Goal: Complete application form: Complete application form

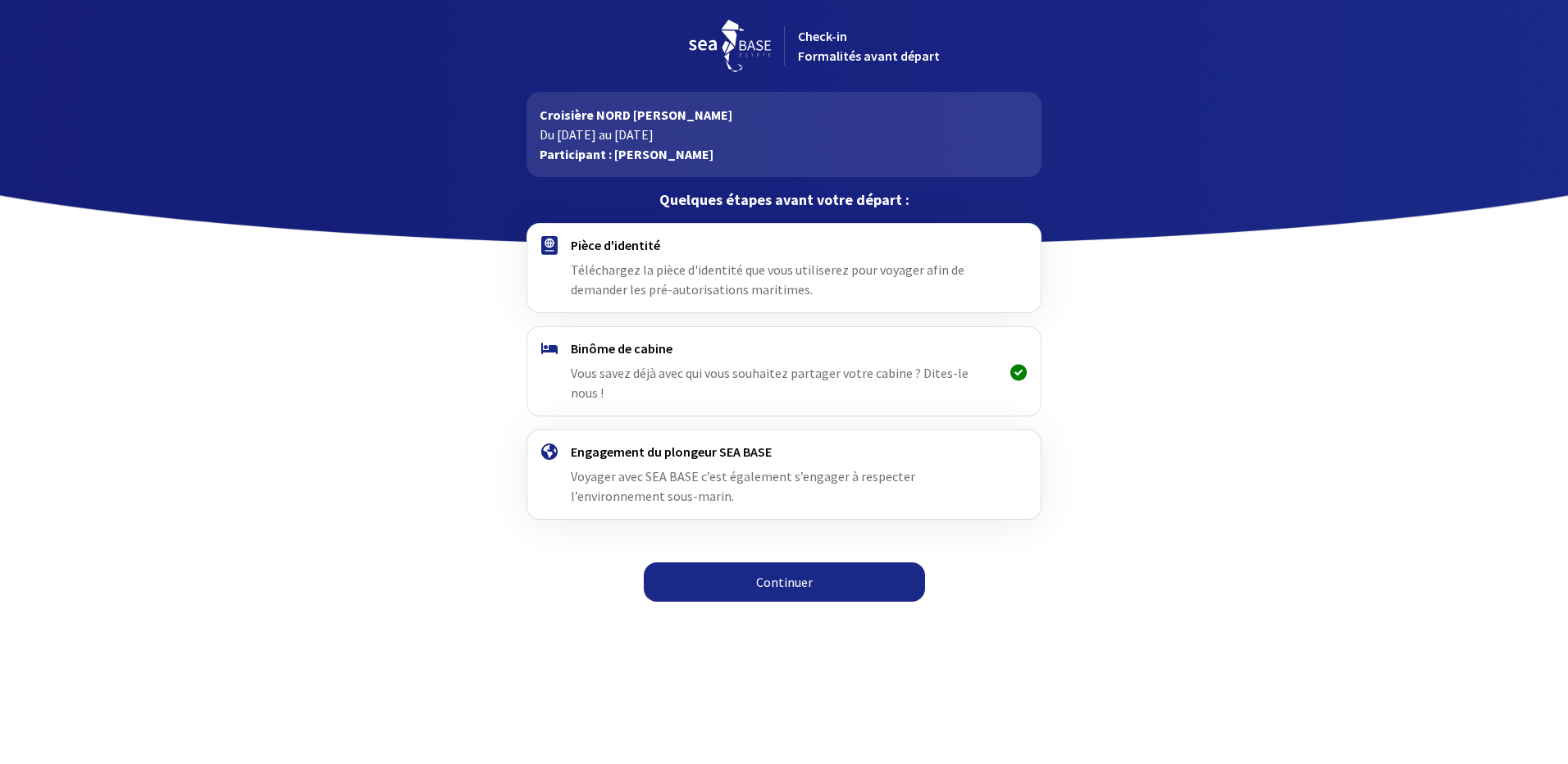
click at [770, 562] on link "Continuer" at bounding box center [784, 582] width 282 height 39
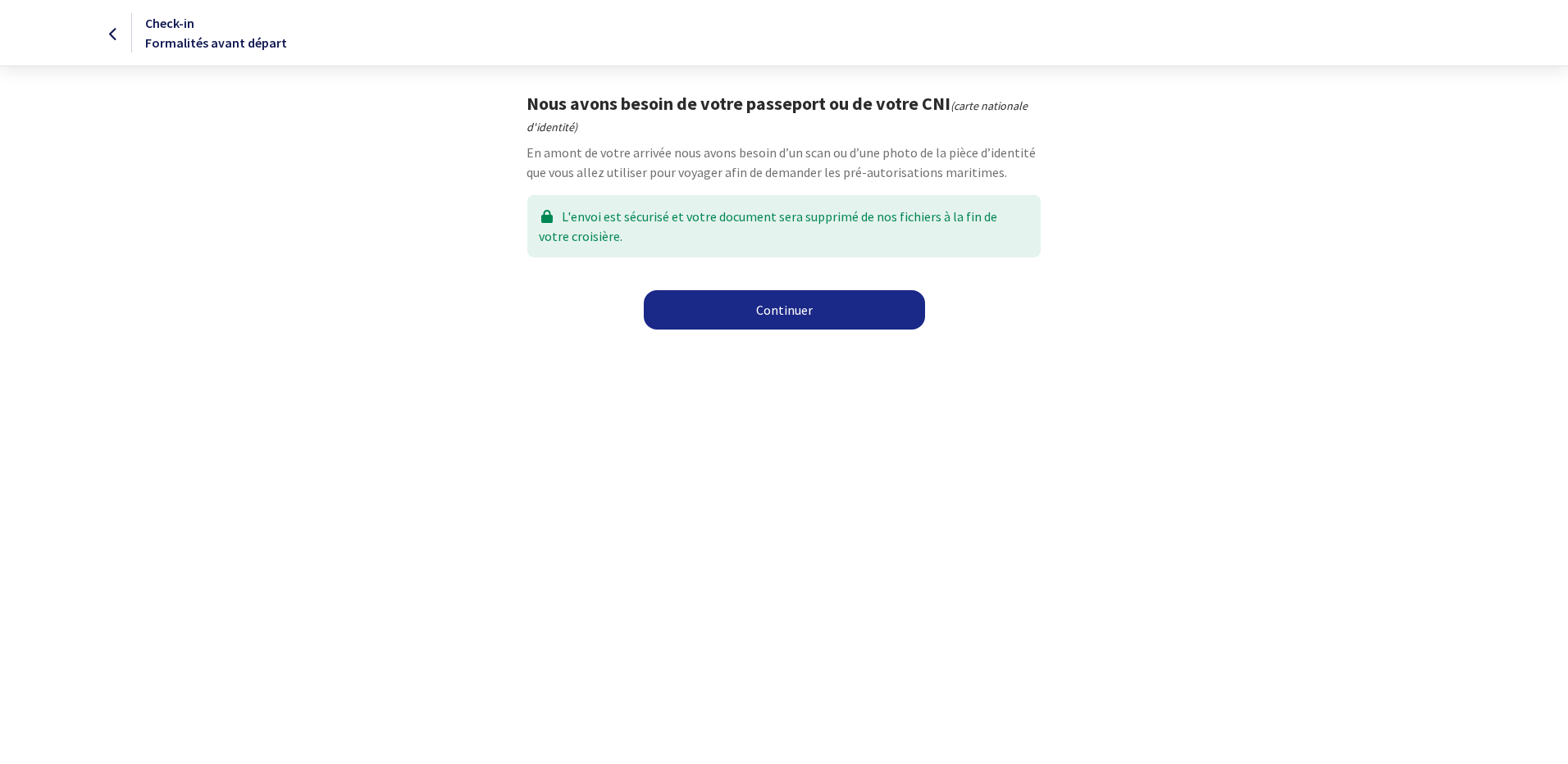
click at [804, 306] on link "Continuer" at bounding box center [784, 310] width 282 height 39
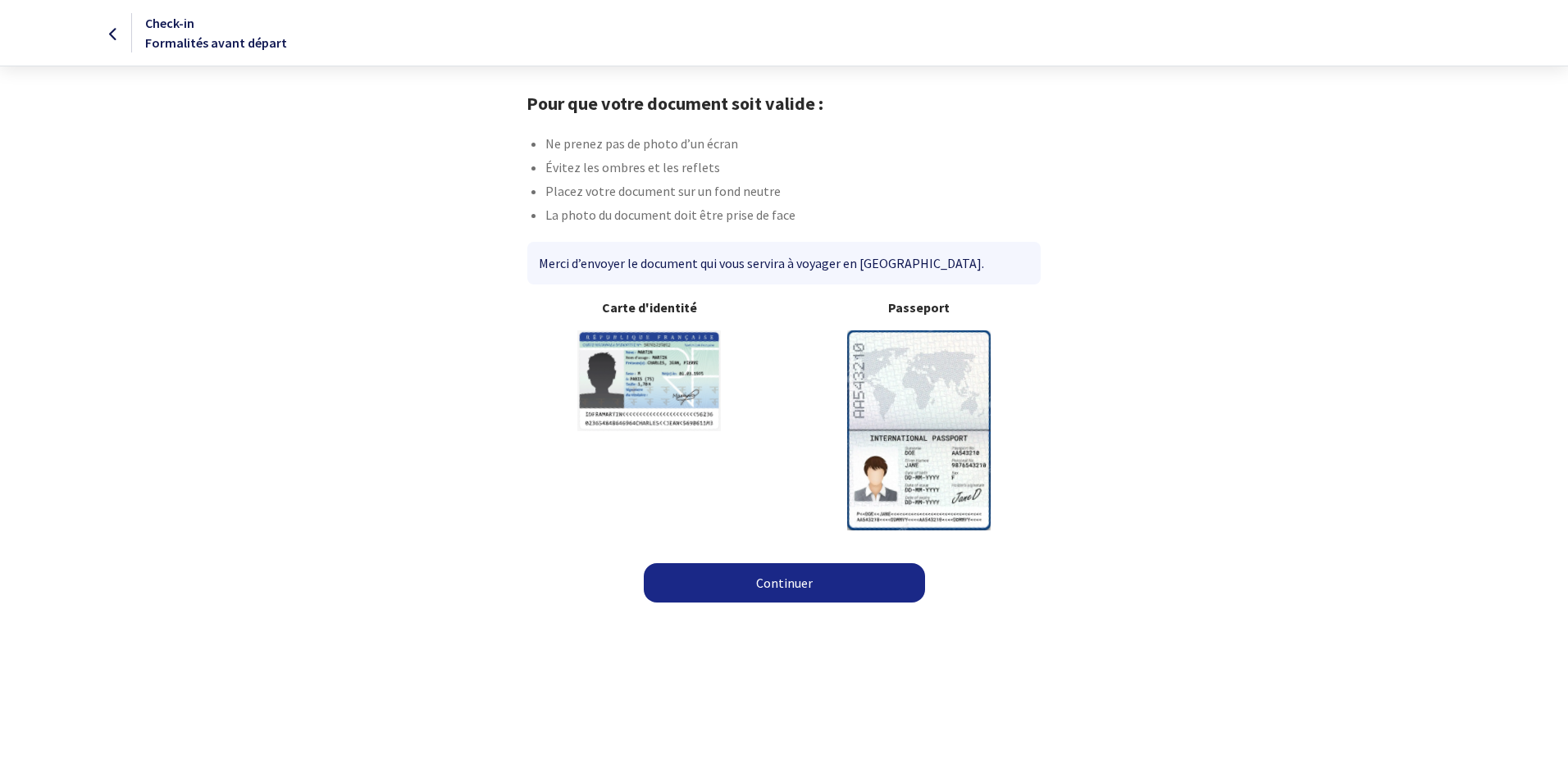
click at [745, 612] on html "Check-in Formalités avant départ Pour que votre document soit valide : Ne prene…" at bounding box center [784, 306] width 1568 height 612
click at [810, 588] on link "Continuer" at bounding box center [784, 583] width 282 height 39
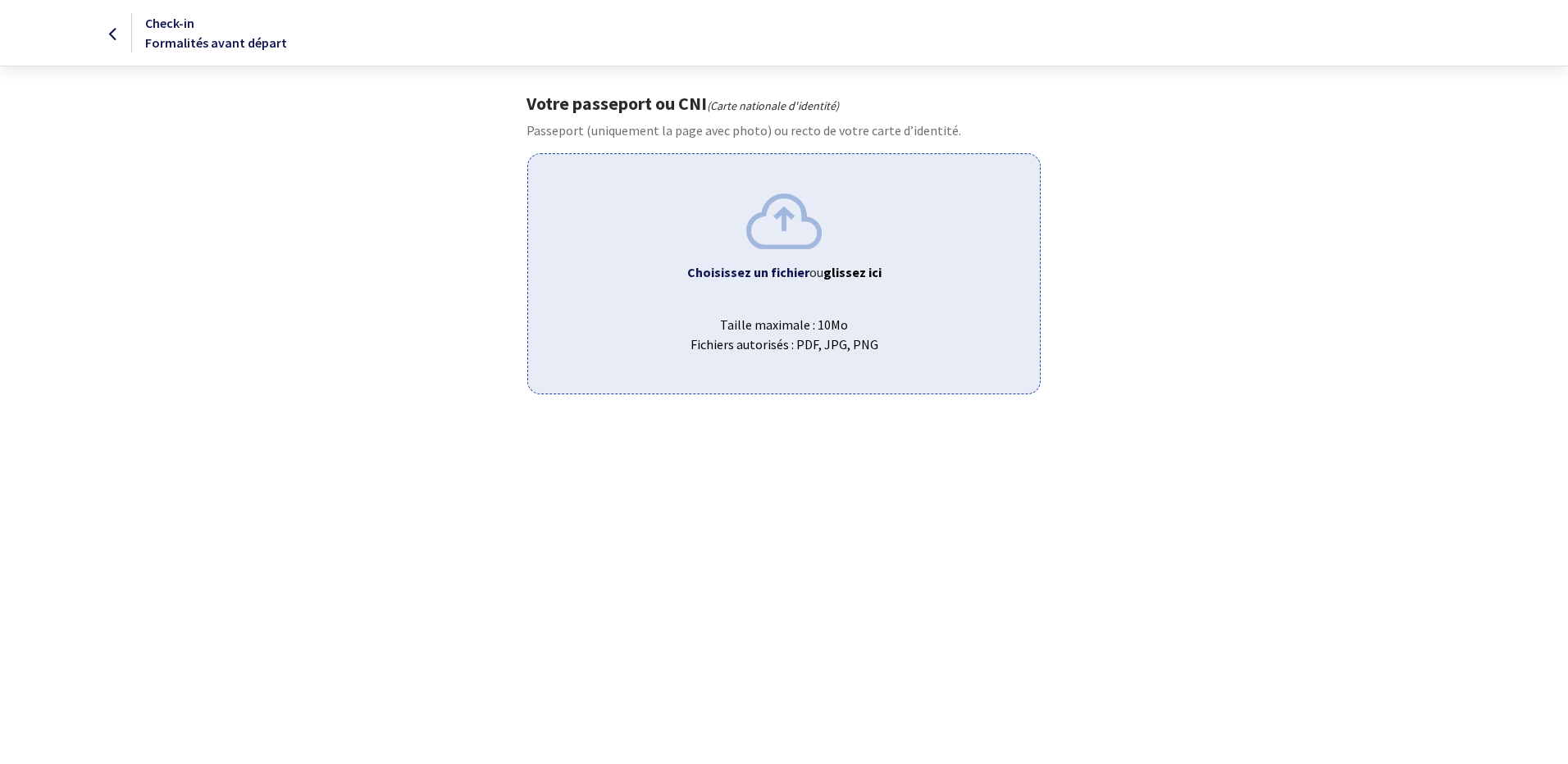
click at [798, 259] on div "Choisissez un fichier ou glissez ici Taille maximale : 10Mo Fichiers autorisés …" at bounding box center [784, 273] width 512 height 240
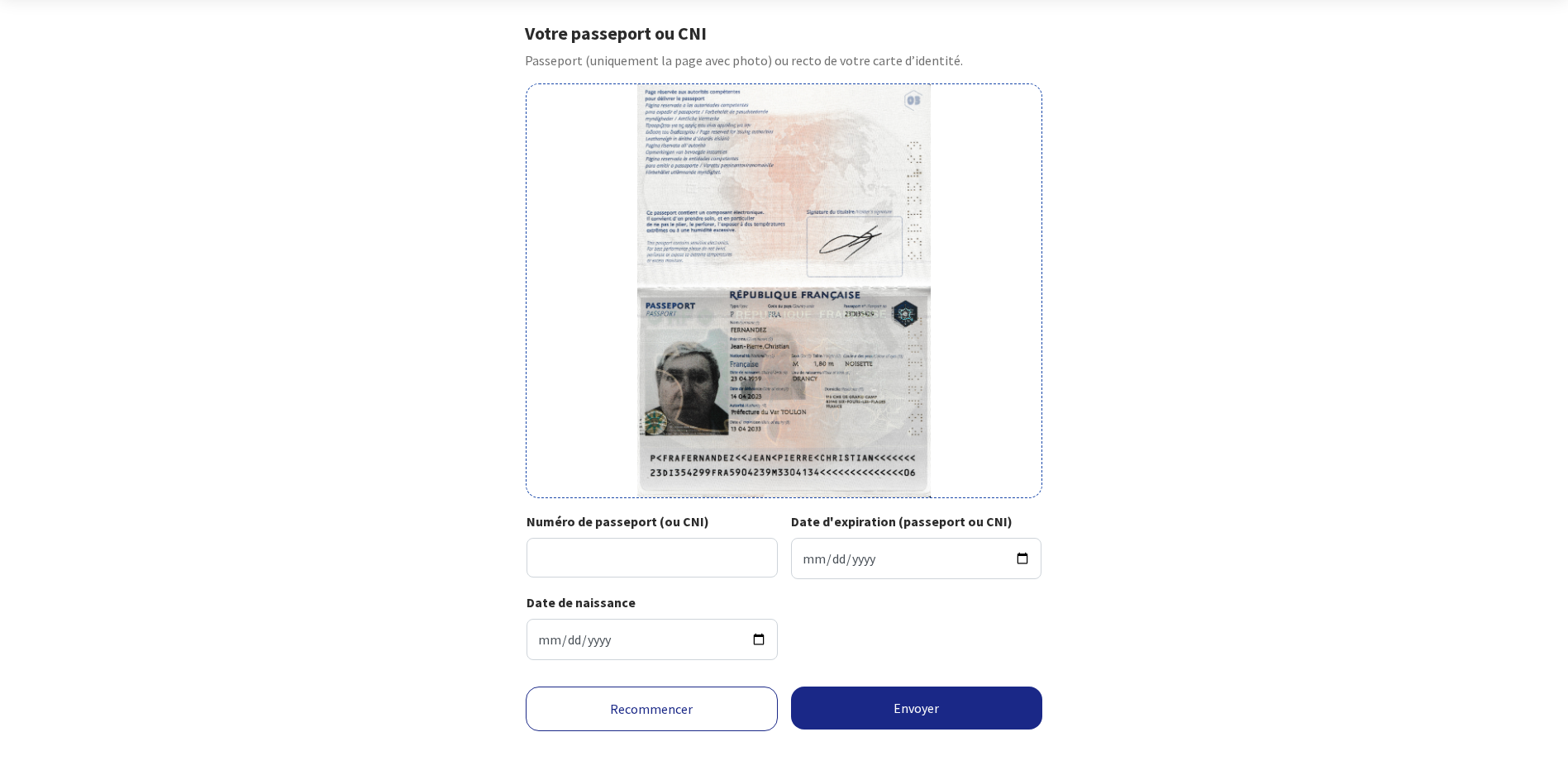
scroll to position [91, 0]
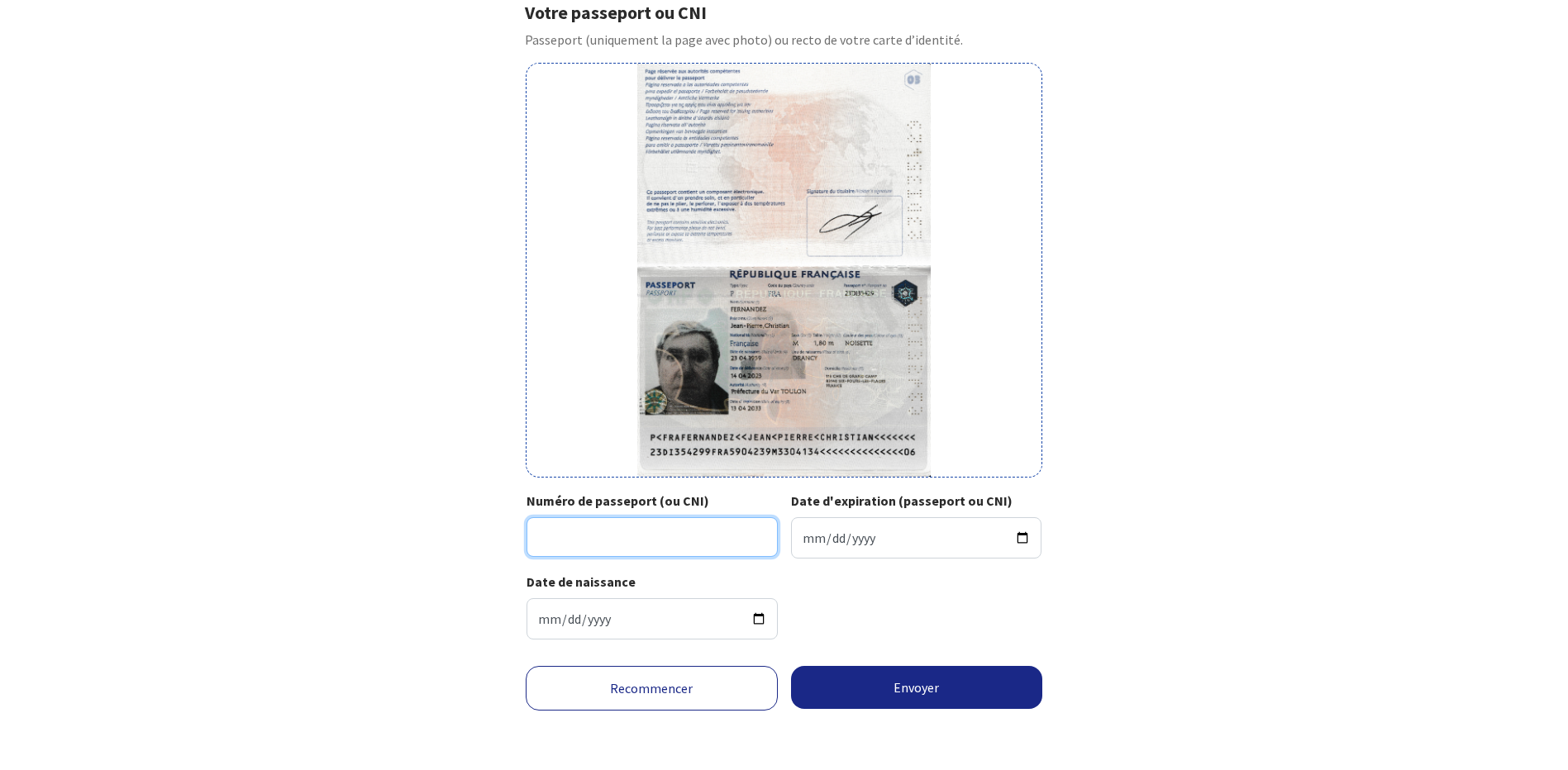
click at [545, 533] on input "Numéro de passeport (ou CNI)" at bounding box center [652, 537] width 251 height 39
type input "23DI354299"
click at [822, 540] on input "Date d'expiration (passeport ou CNI)" at bounding box center [917, 538] width 251 height 41
click at [799, 535] on input "Date d'expiration (passeport ou CNI)" at bounding box center [917, 538] width 251 height 41
click at [906, 601] on div "Date de naissance 1959-04-23" at bounding box center [784, 612] width 515 height 81
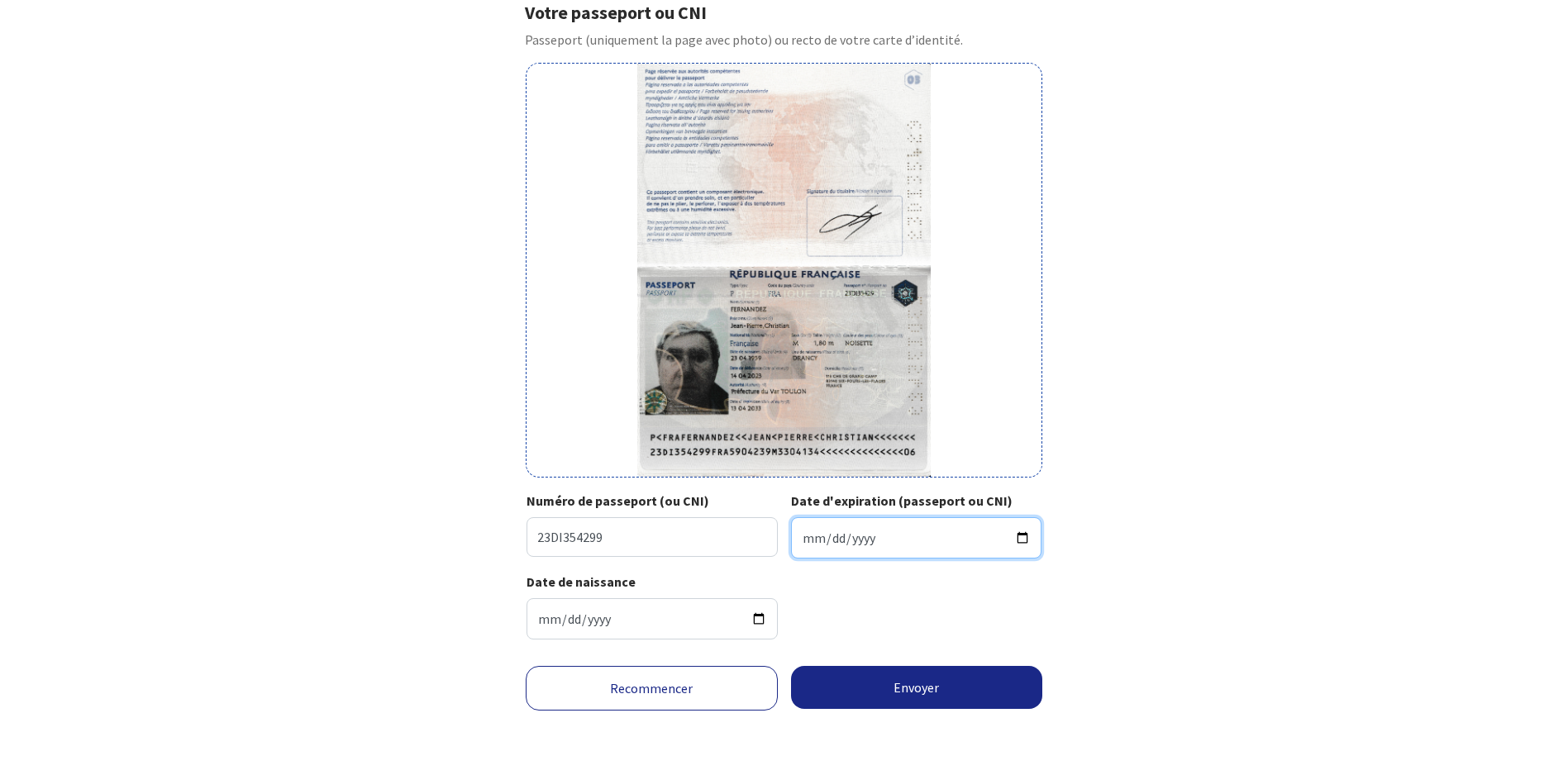
click at [824, 531] on input "Date d'expiration (passeport ou CNI)" at bounding box center [917, 538] width 251 height 41
click at [806, 538] on input "Date d'expiration (passeport ou CNI)" at bounding box center [917, 538] width 251 height 41
type input "2033-04-13"
click at [888, 582] on div "Date de naissance 1959-04-23" at bounding box center [784, 612] width 515 height 81
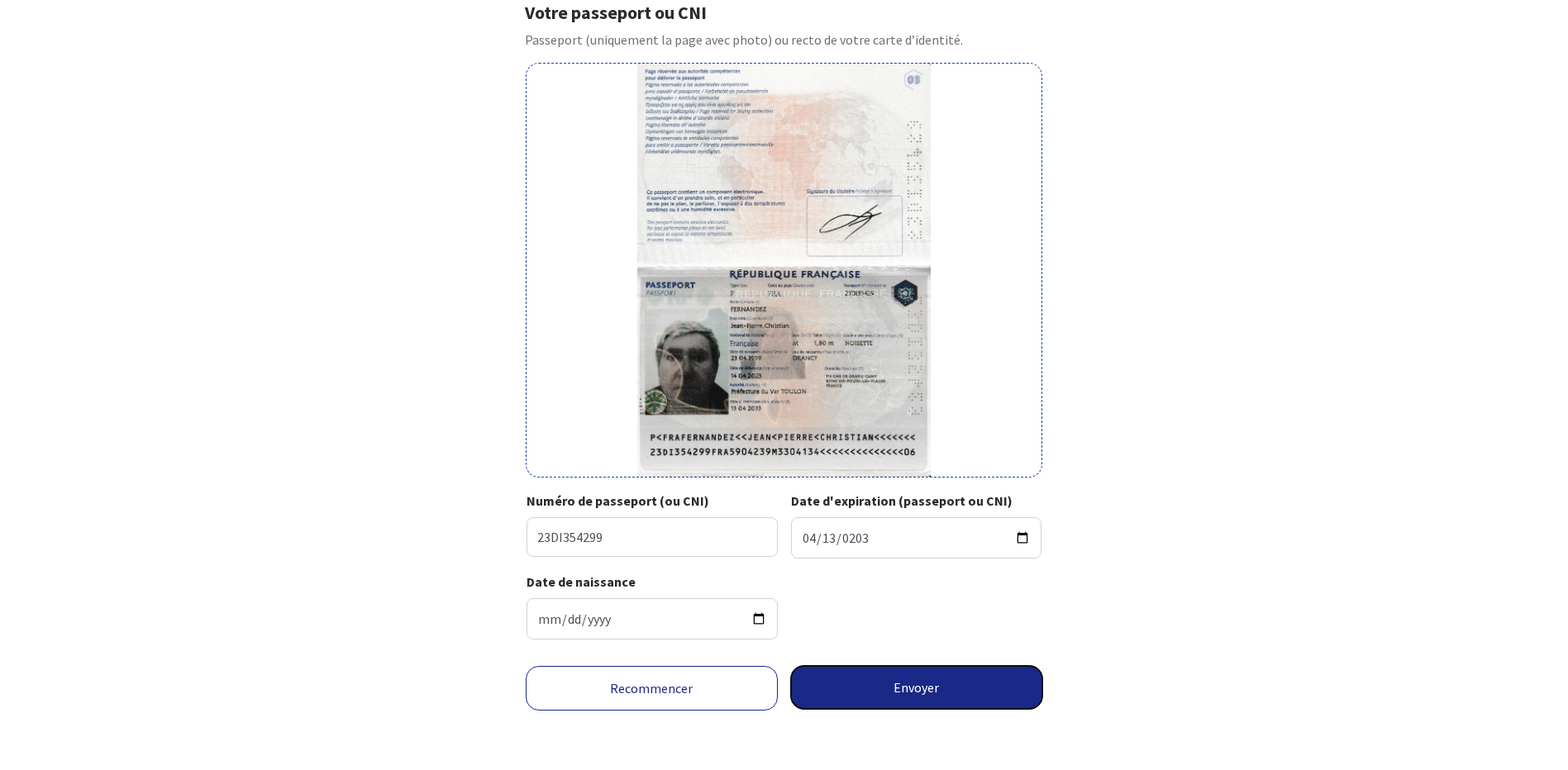
click at [902, 689] on button "Envoyer" at bounding box center [917, 687] width 252 height 43
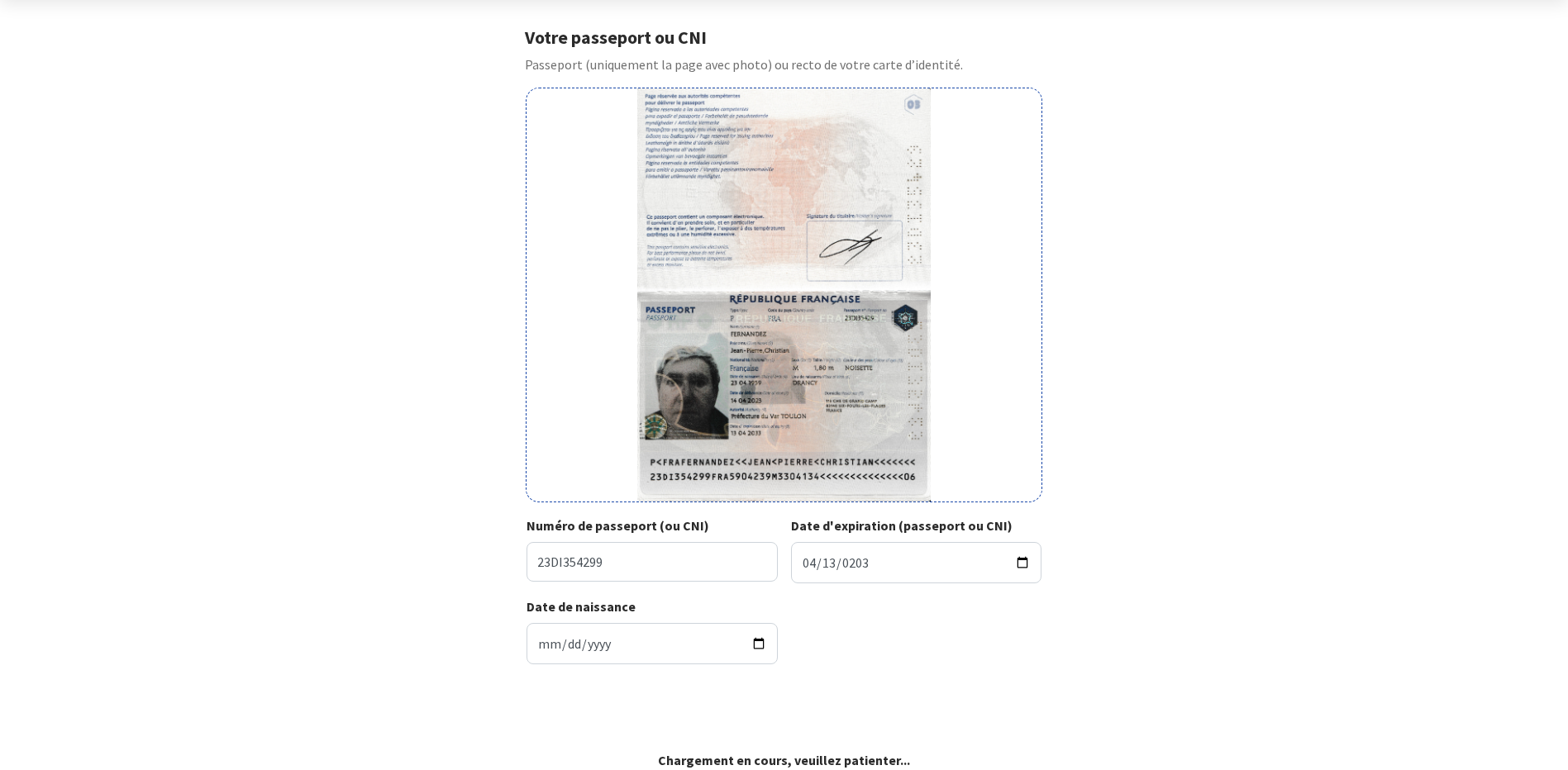
scroll to position [67, 0]
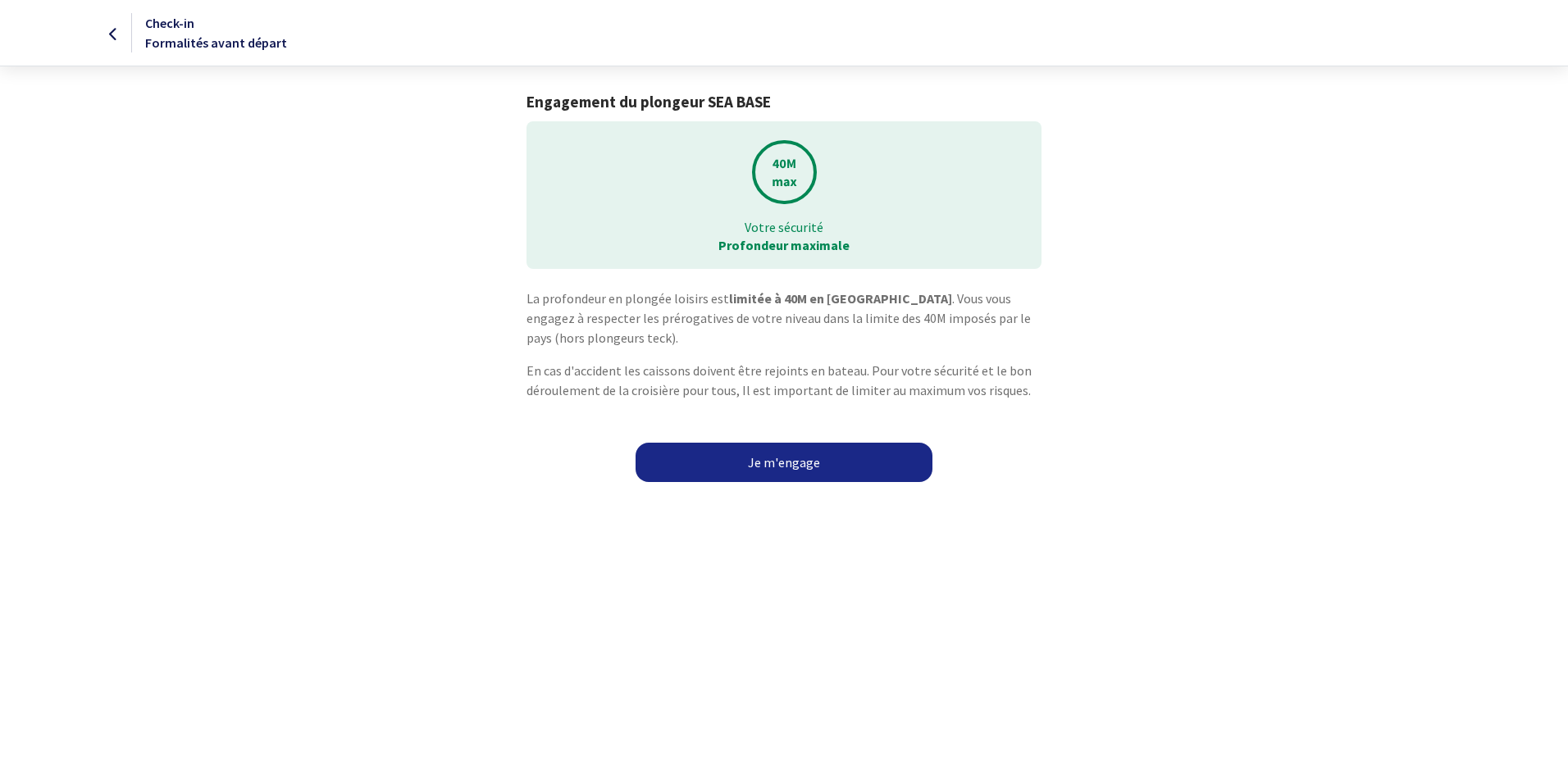
click at [789, 460] on link "Je m'engage" at bounding box center [784, 462] width 297 height 39
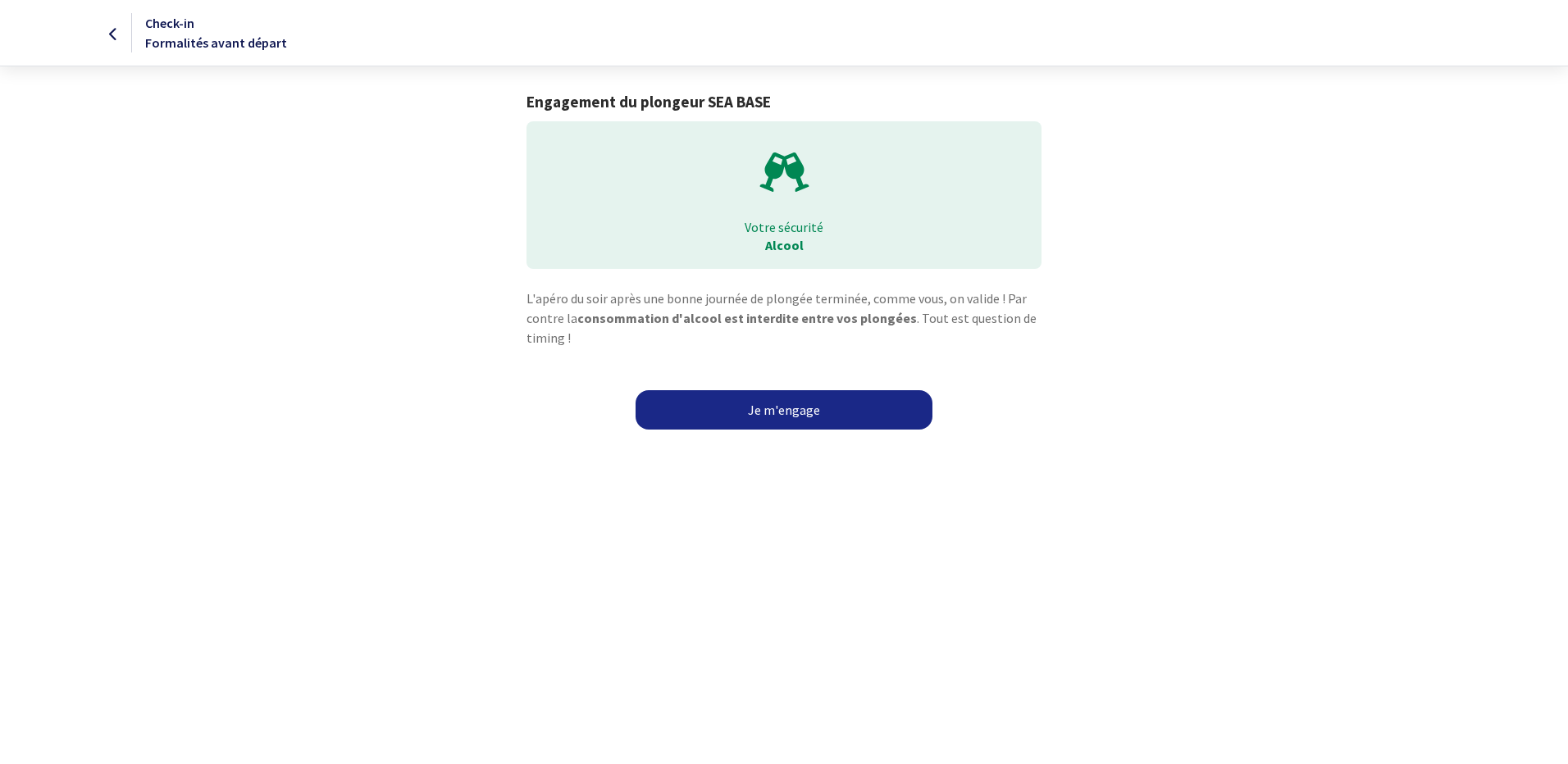
click at [791, 413] on link "Je m'engage" at bounding box center [784, 410] width 297 height 39
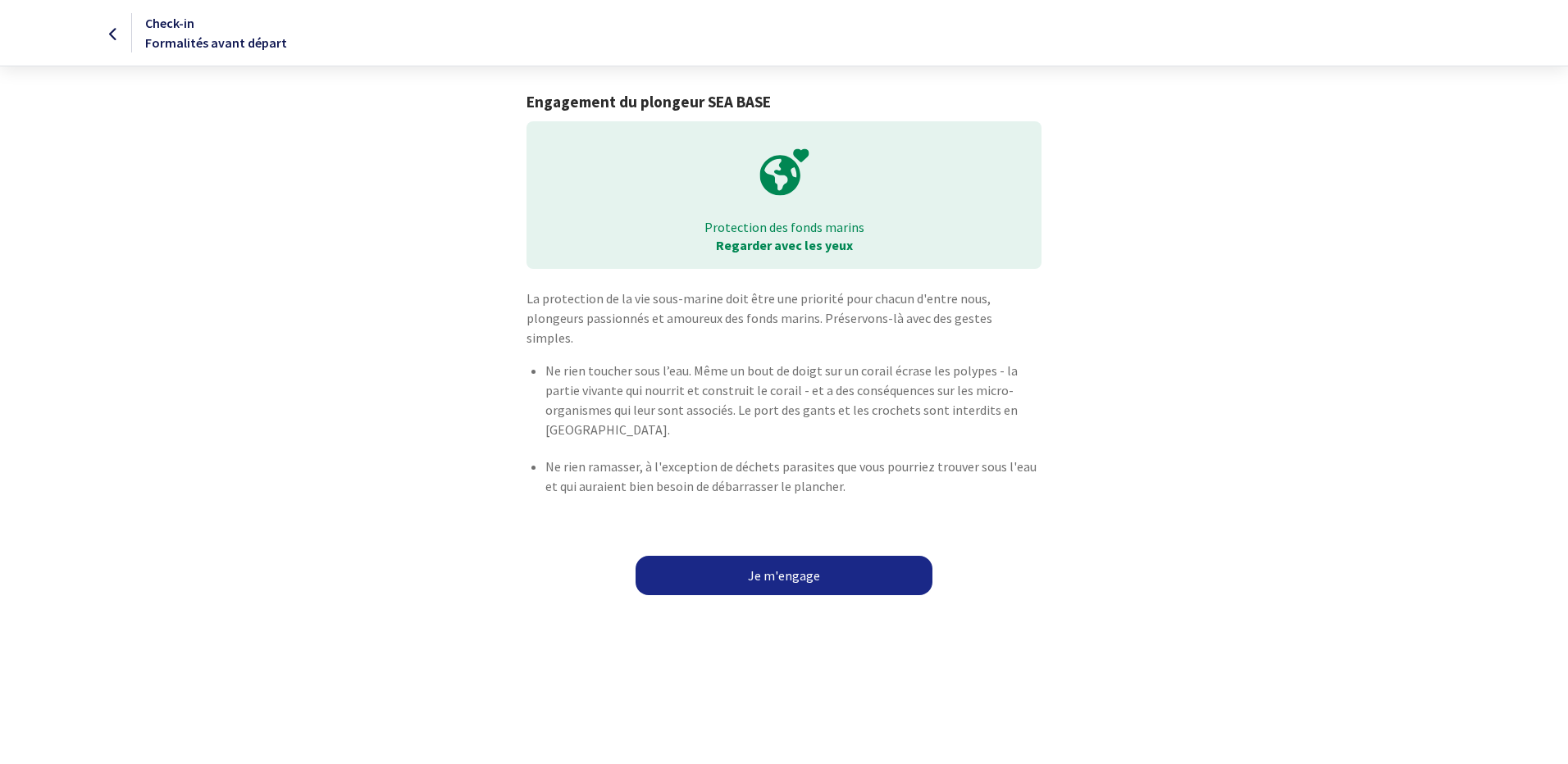
click at [773, 559] on link "Je m'engage" at bounding box center [784, 576] width 297 height 39
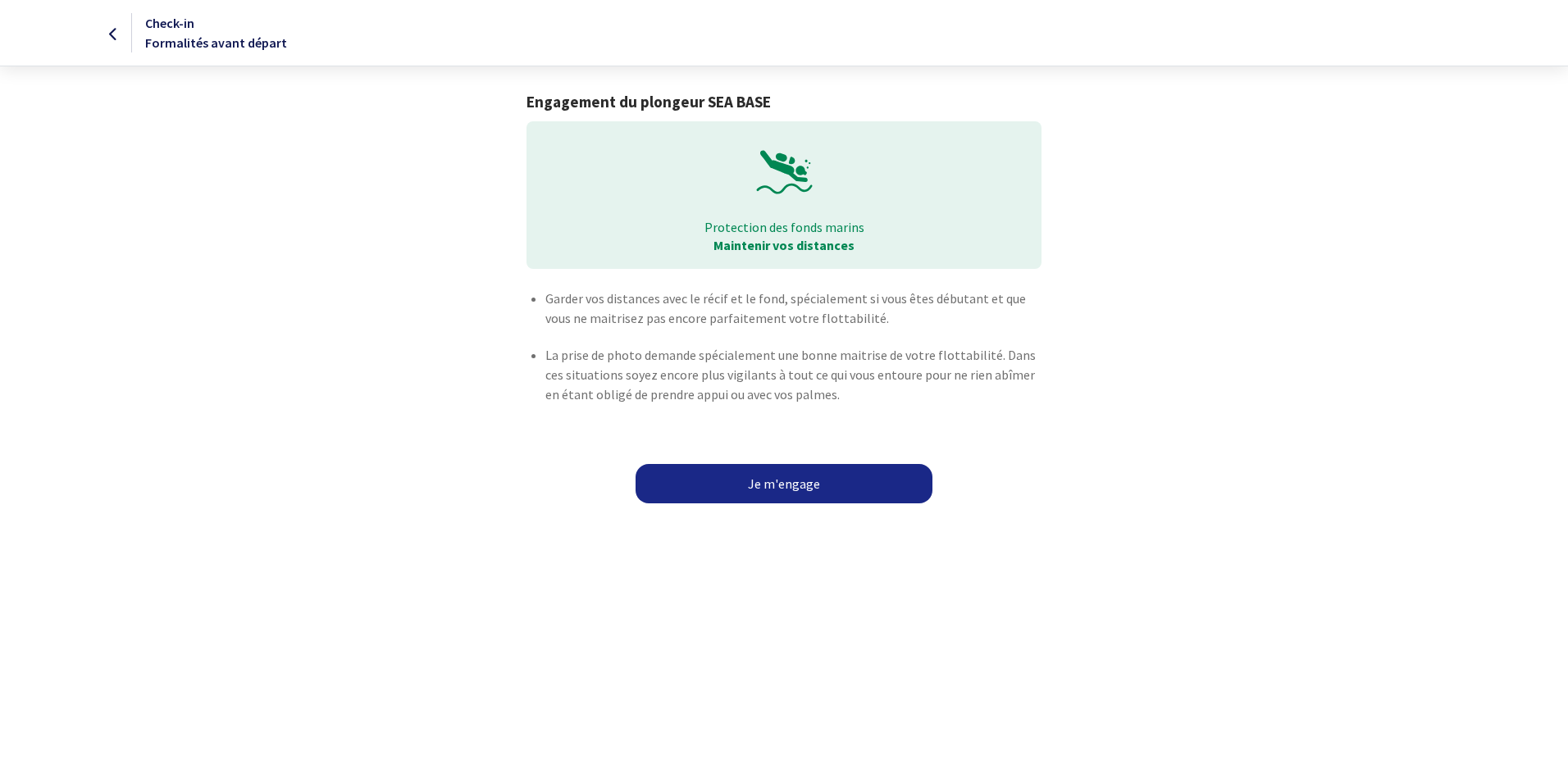
click at [802, 477] on link "Je m'engage" at bounding box center [784, 483] width 297 height 39
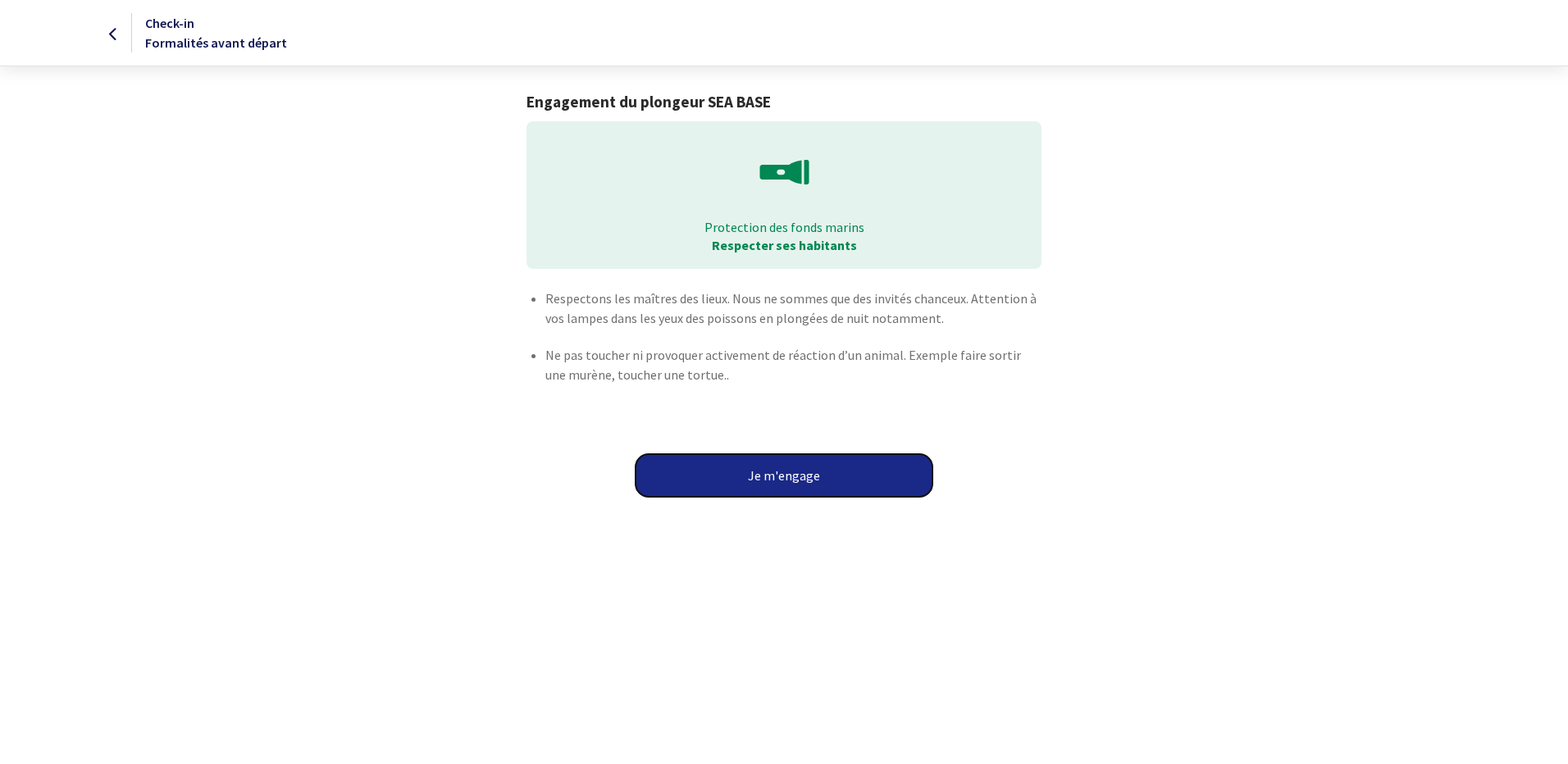
click at [802, 477] on button "Je m'engage" at bounding box center [784, 476] width 297 height 42
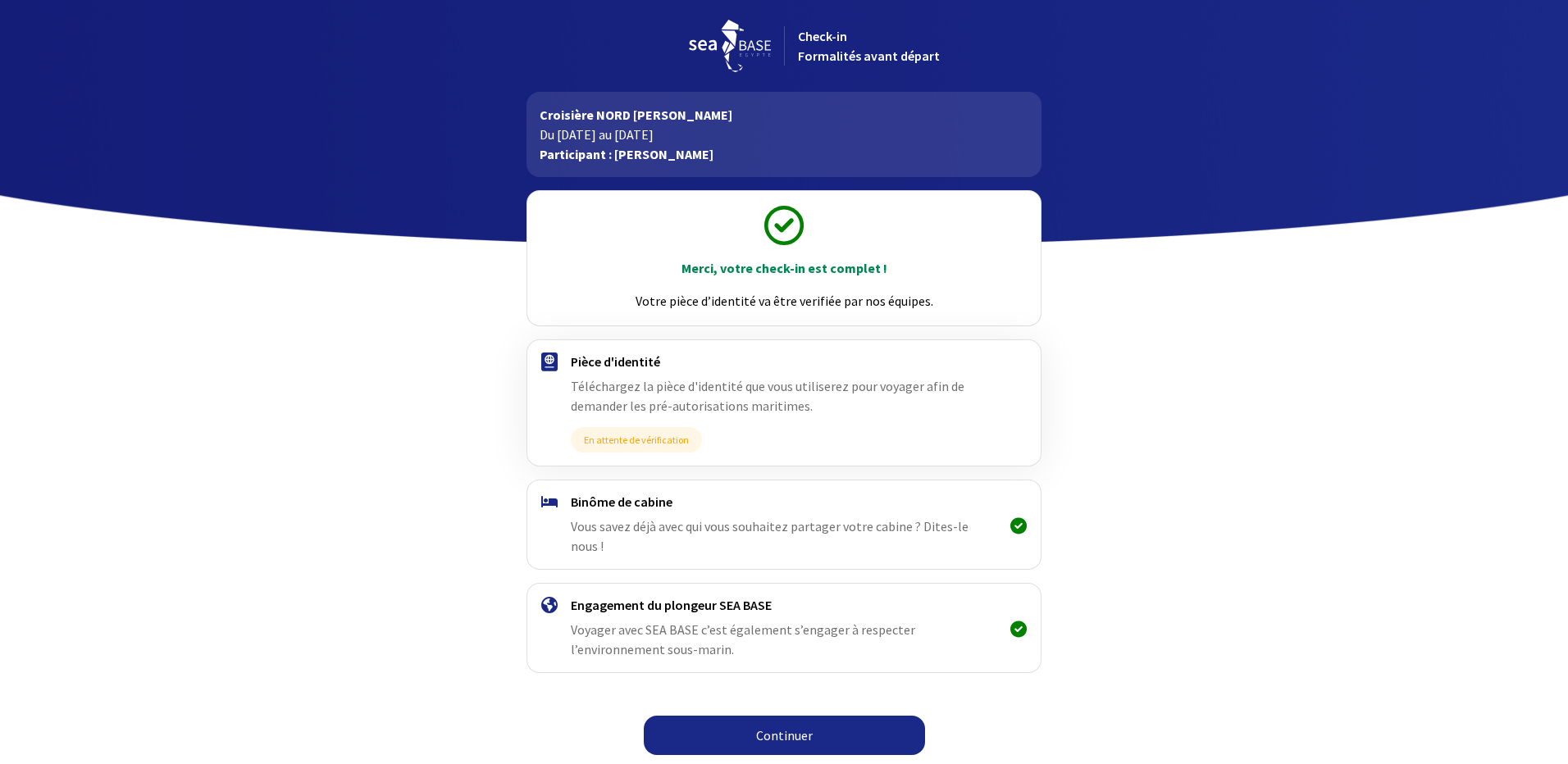
click at [764, 716] on link "Continuer" at bounding box center [784, 735] width 282 height 39
click at [792, 716] on link "Continuer" at bounding box center [784, 735] width 282 height 39
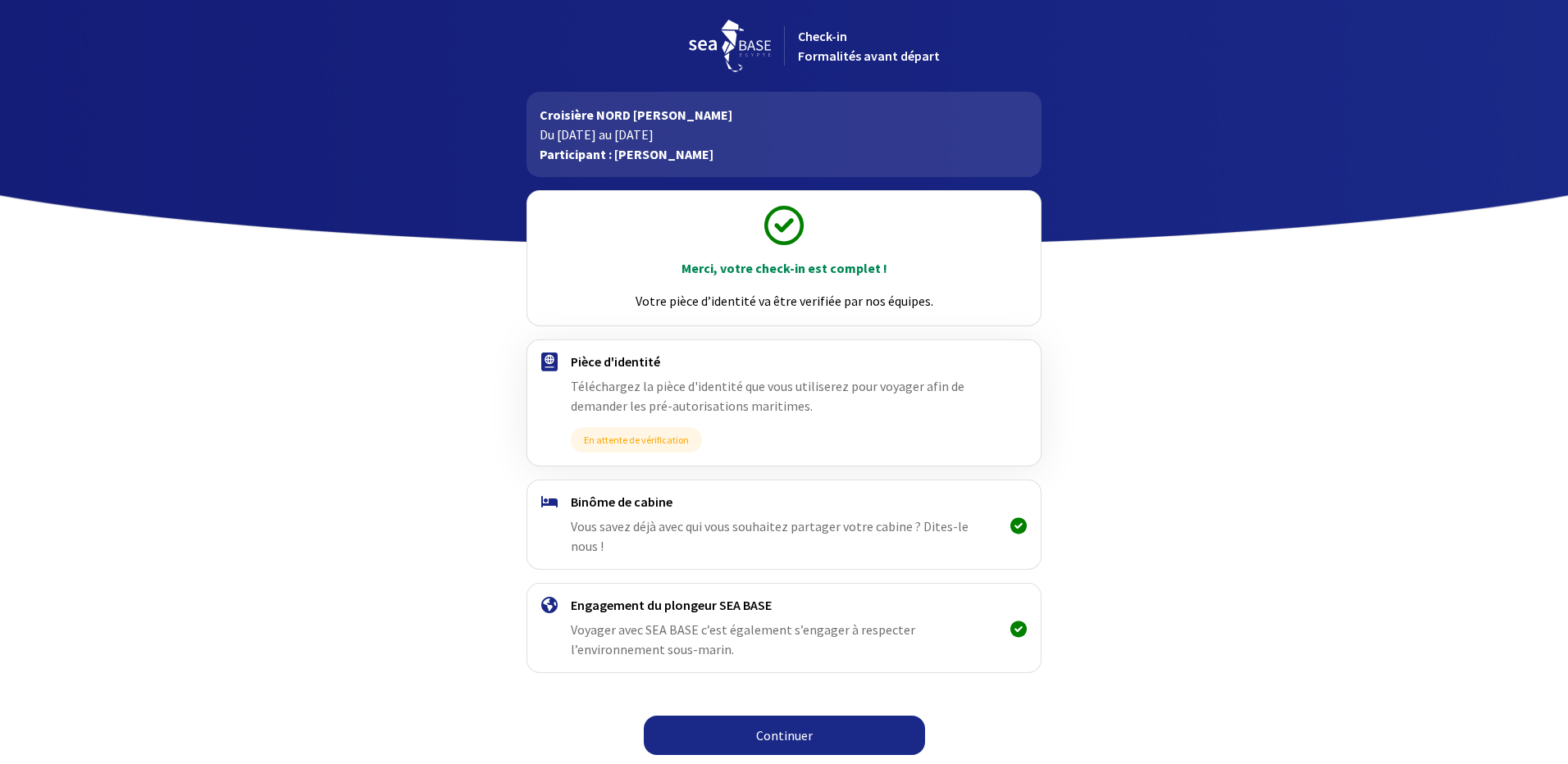
click at [781, 716] on link "Continuer" at bounding box center [784, 735] width 282 height 39
click at [853, 60] on span "Check-in Formalités avant départ" at bounding box center [868, 46] width 142 height 36
click at [736, 37] on img at bounding box center [729, 46] width 82 height 53
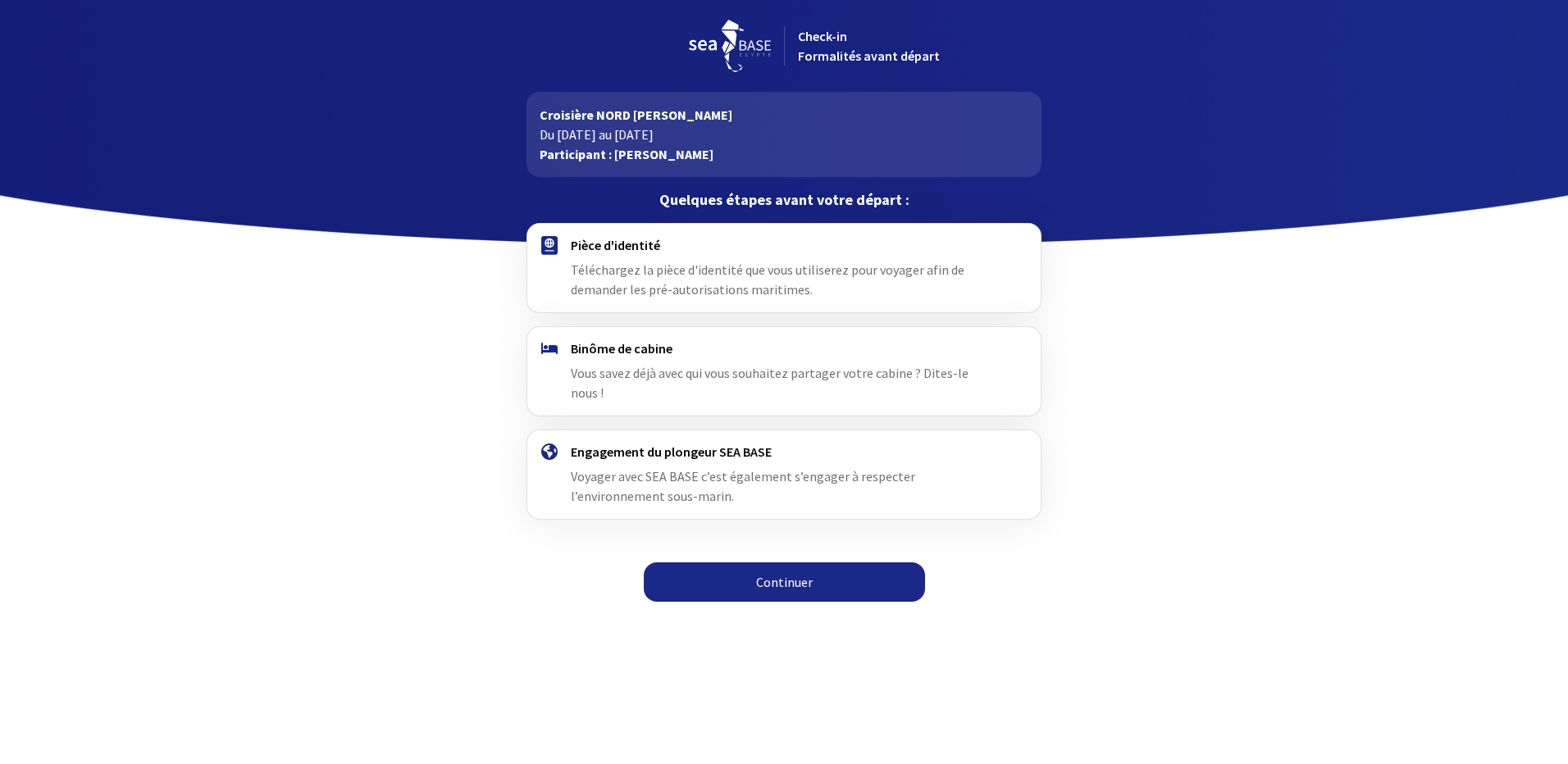
click at [780, 564] on link "Continuer" at bounding box center [784, 582] width 282 height 39
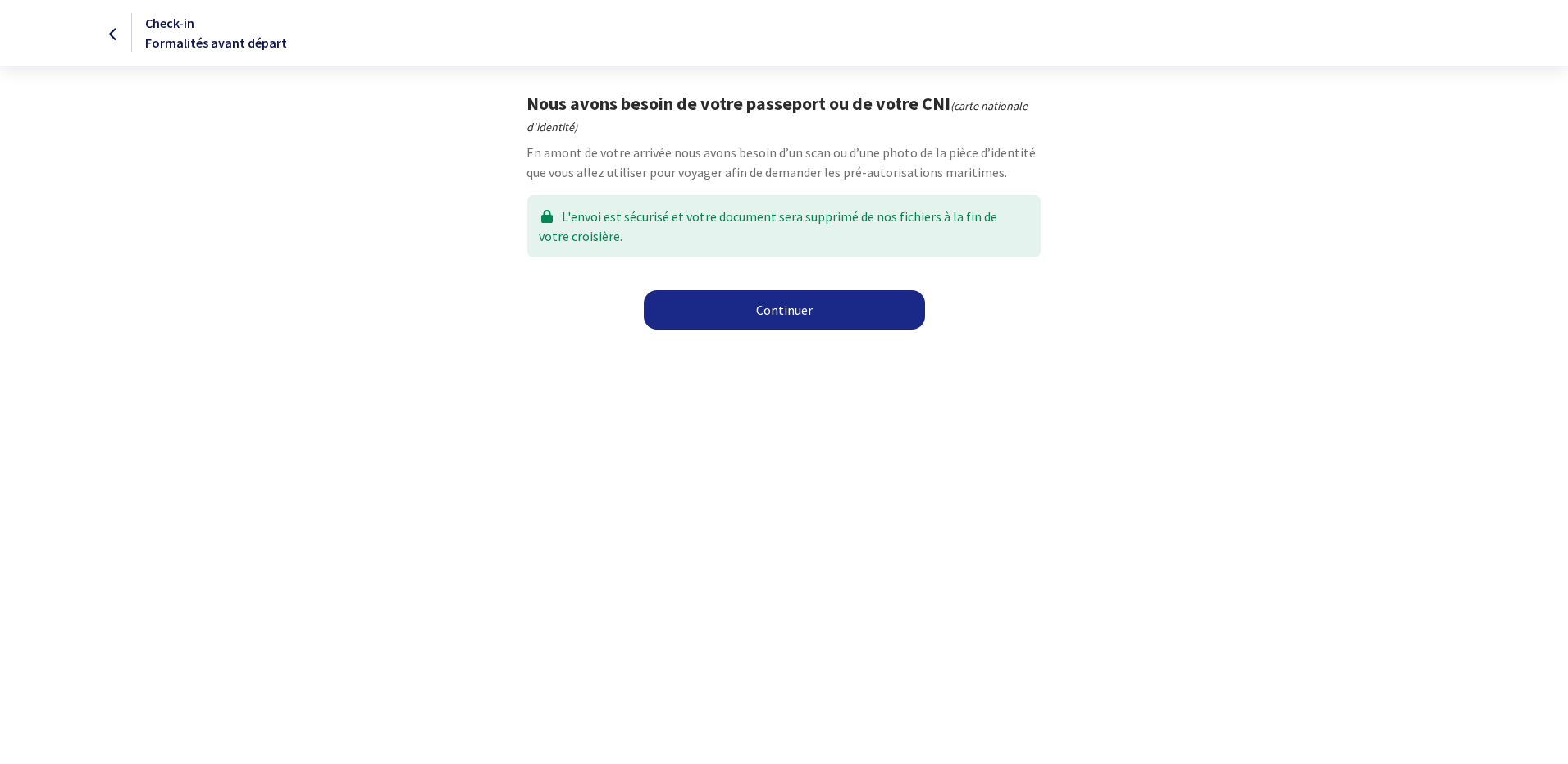
click at [789, 307] on link "Continuer" at bounding box center [784, 310] width 282 height 39
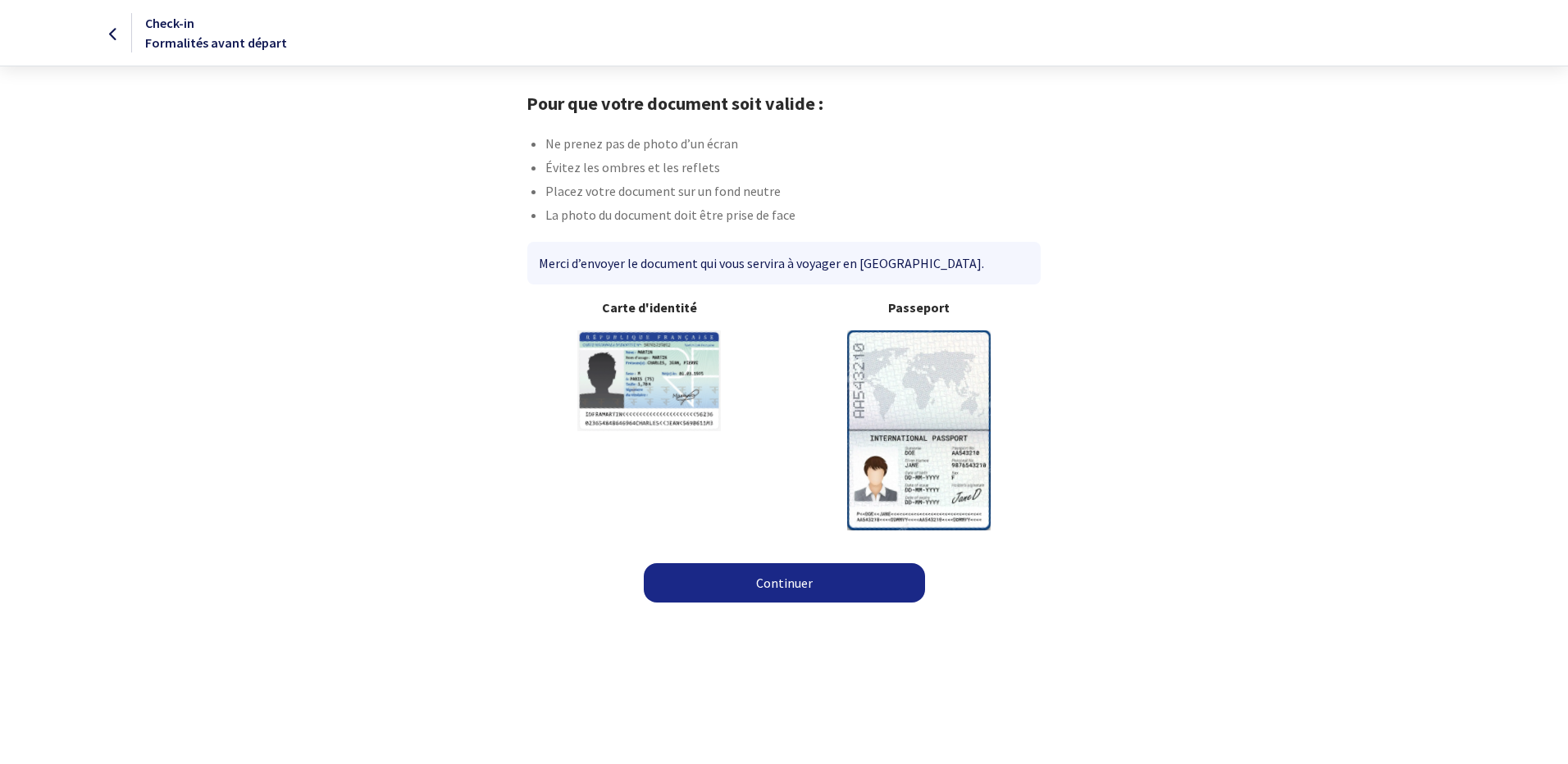
click at [777, 587] on link "Continuer" at bounding box center [784, 583] width 282 height 39
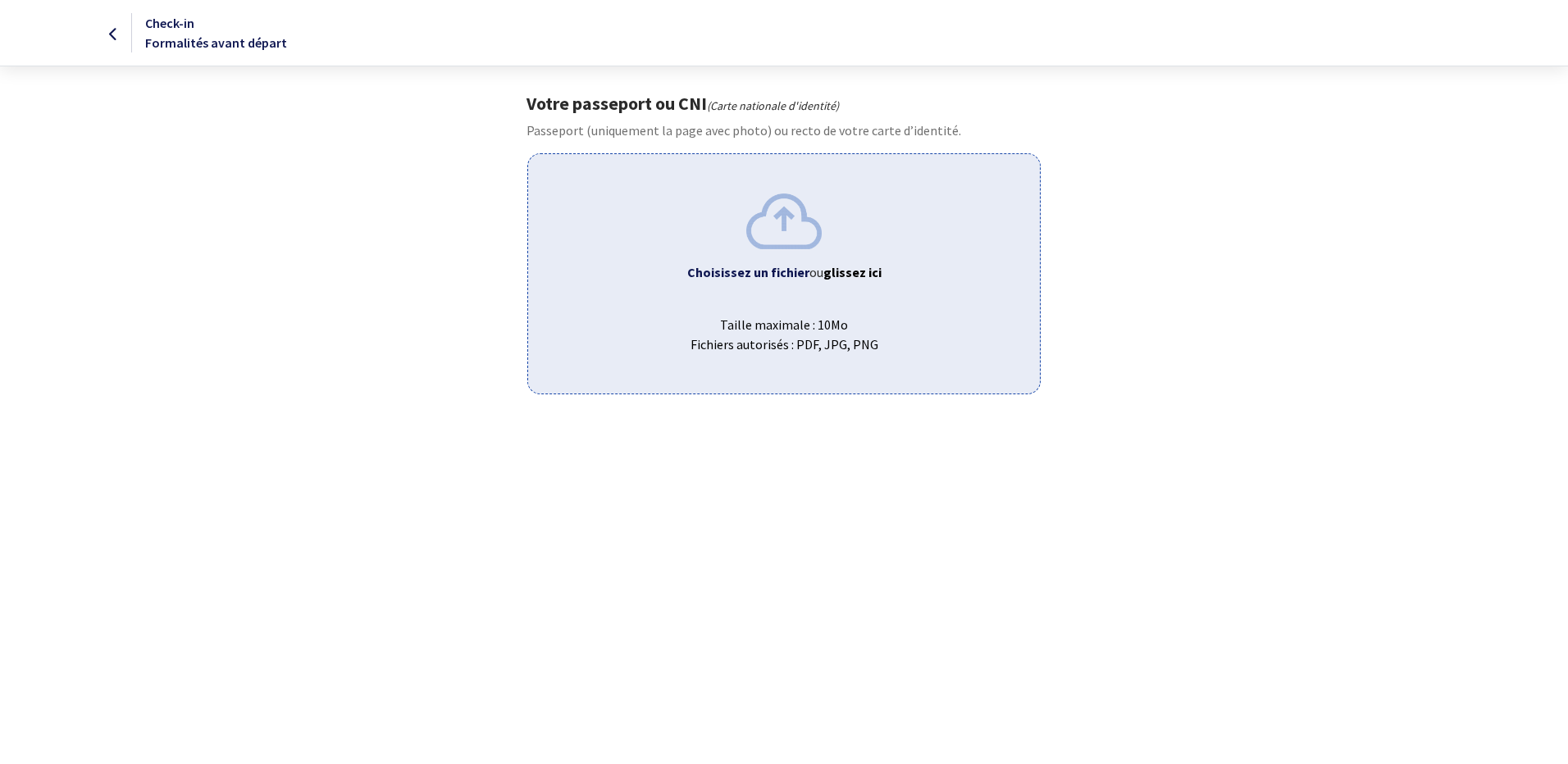
click at [809, 270] on span "ou glissez ici" at bounding box center [845, 271] width 72 height 16
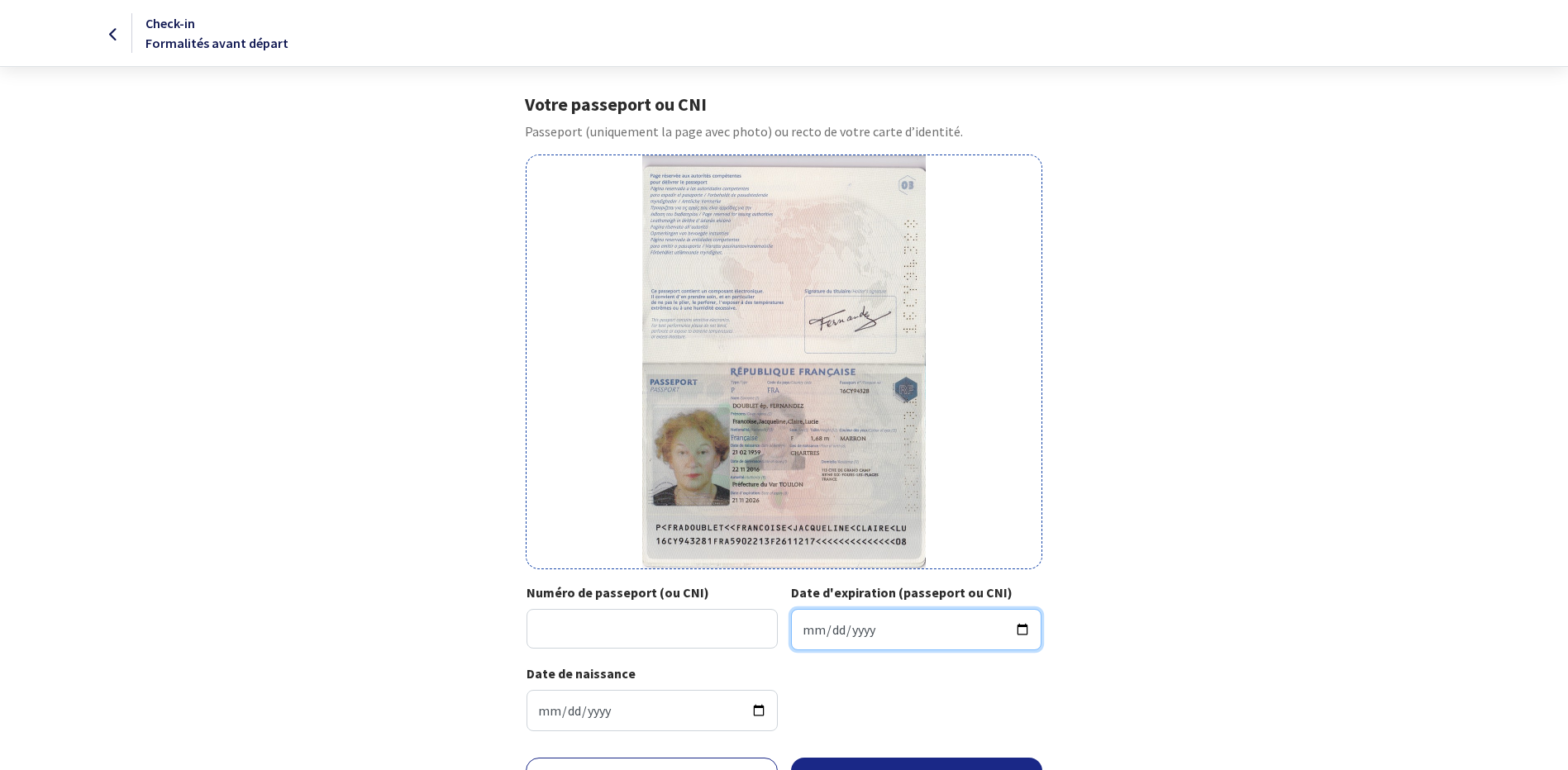
click at [803, 623] on input "Date d'expiration (passeport ou CNI)" at bounding box center [917, 630] width 251 height 41
type input "[DATE]"
click at [586, 628] on input "Numéro de passeport (ou CNI)" at bounding box center [652, 629] width 251 height 39
type input "16CY943283"
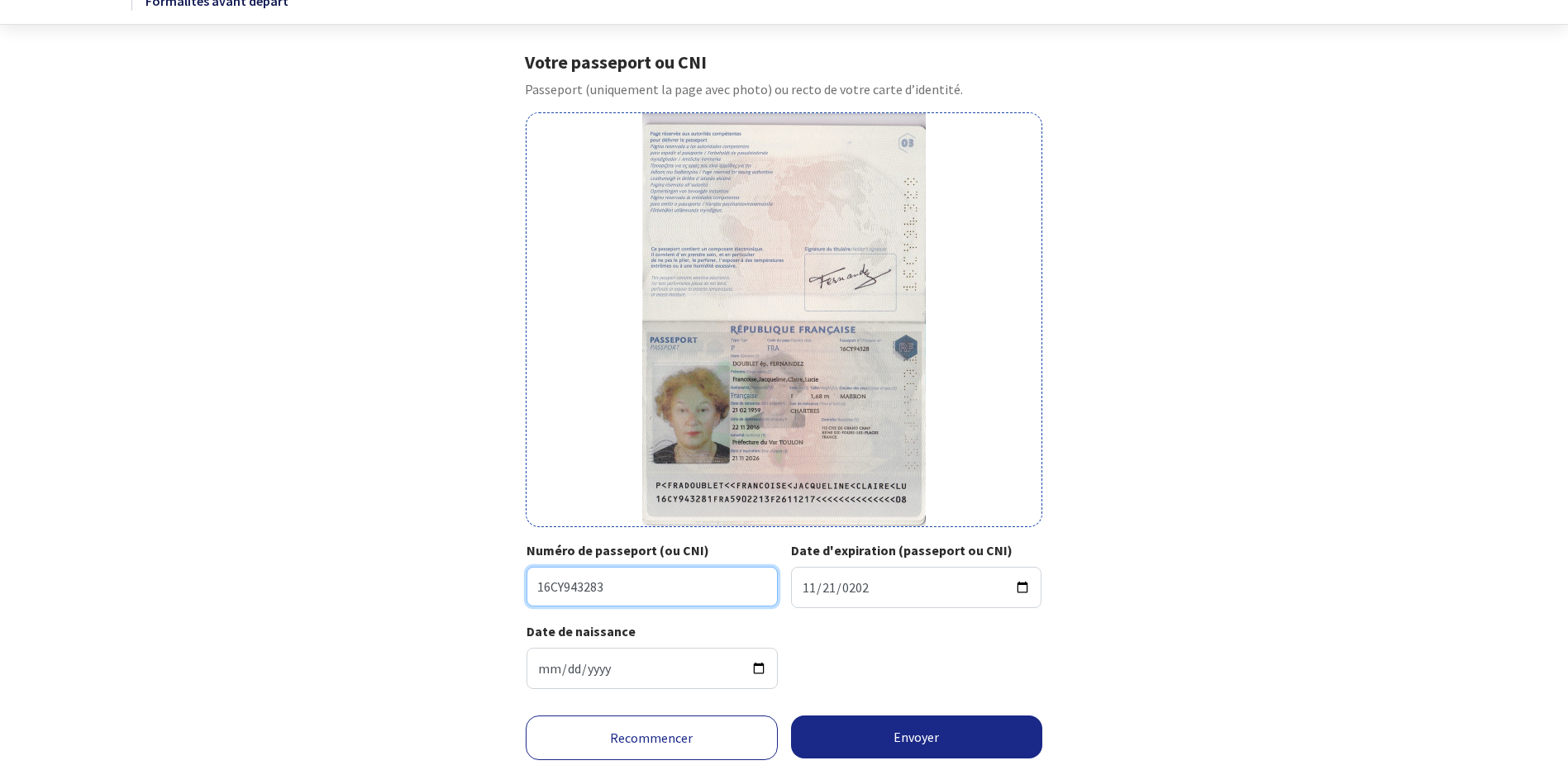
scroll to position [91, 0]
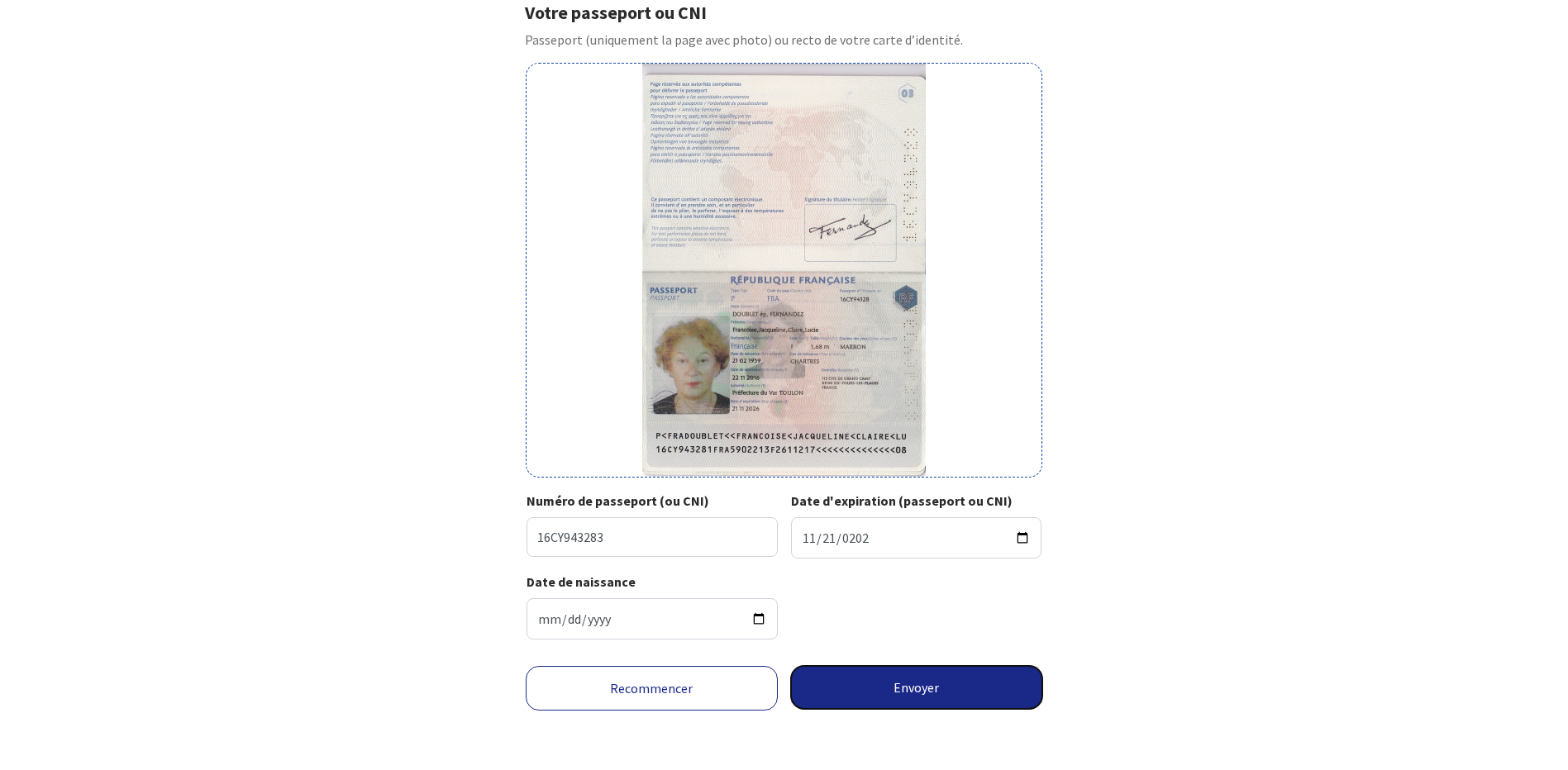
click at [900, 688] on button "Envoyer" at bounding box center [917, 687] width 252 height 43
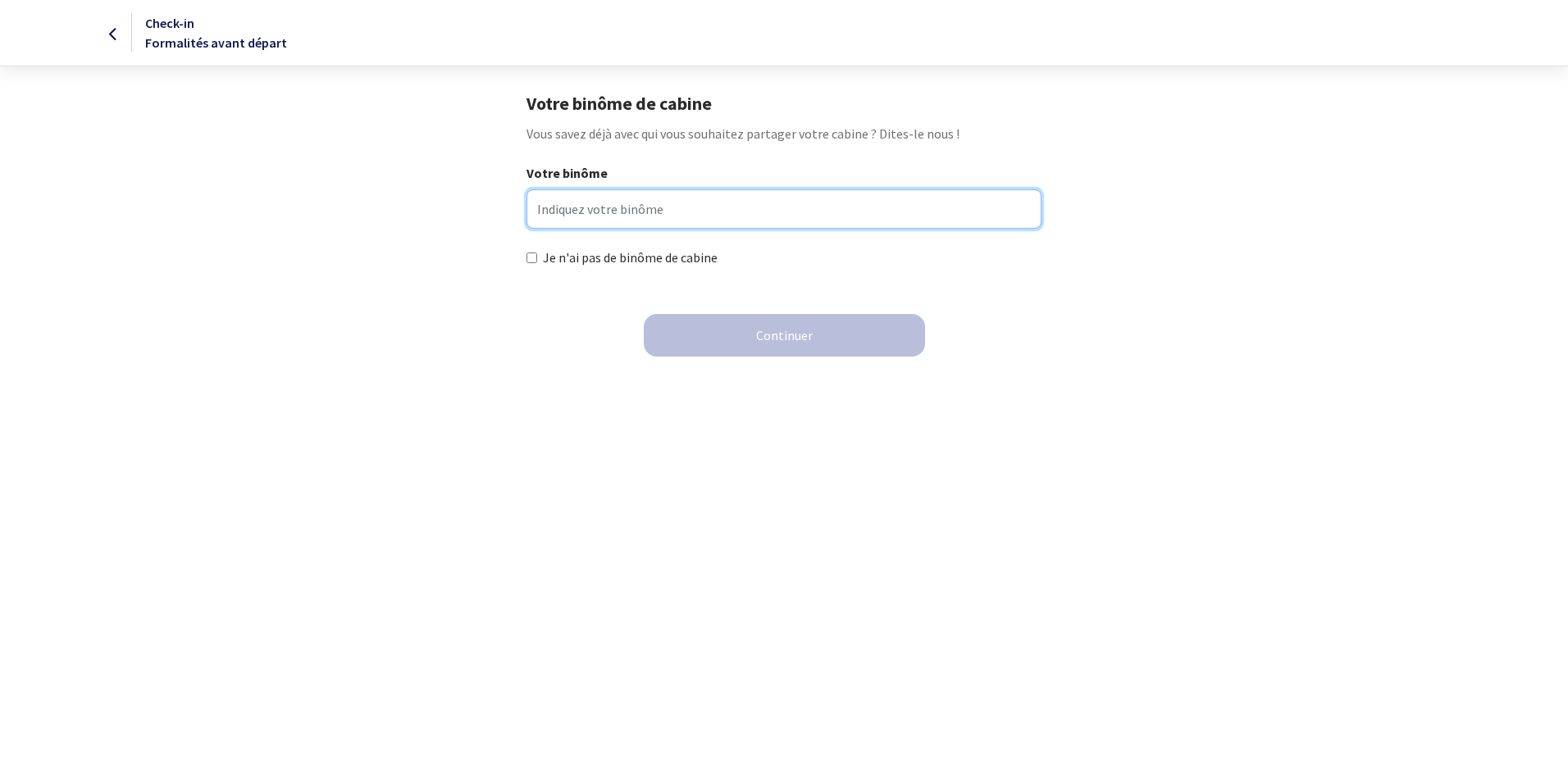
click at [561, 204] on input "Votre binôme" at bounding box center [784, 209] width 514 height 39
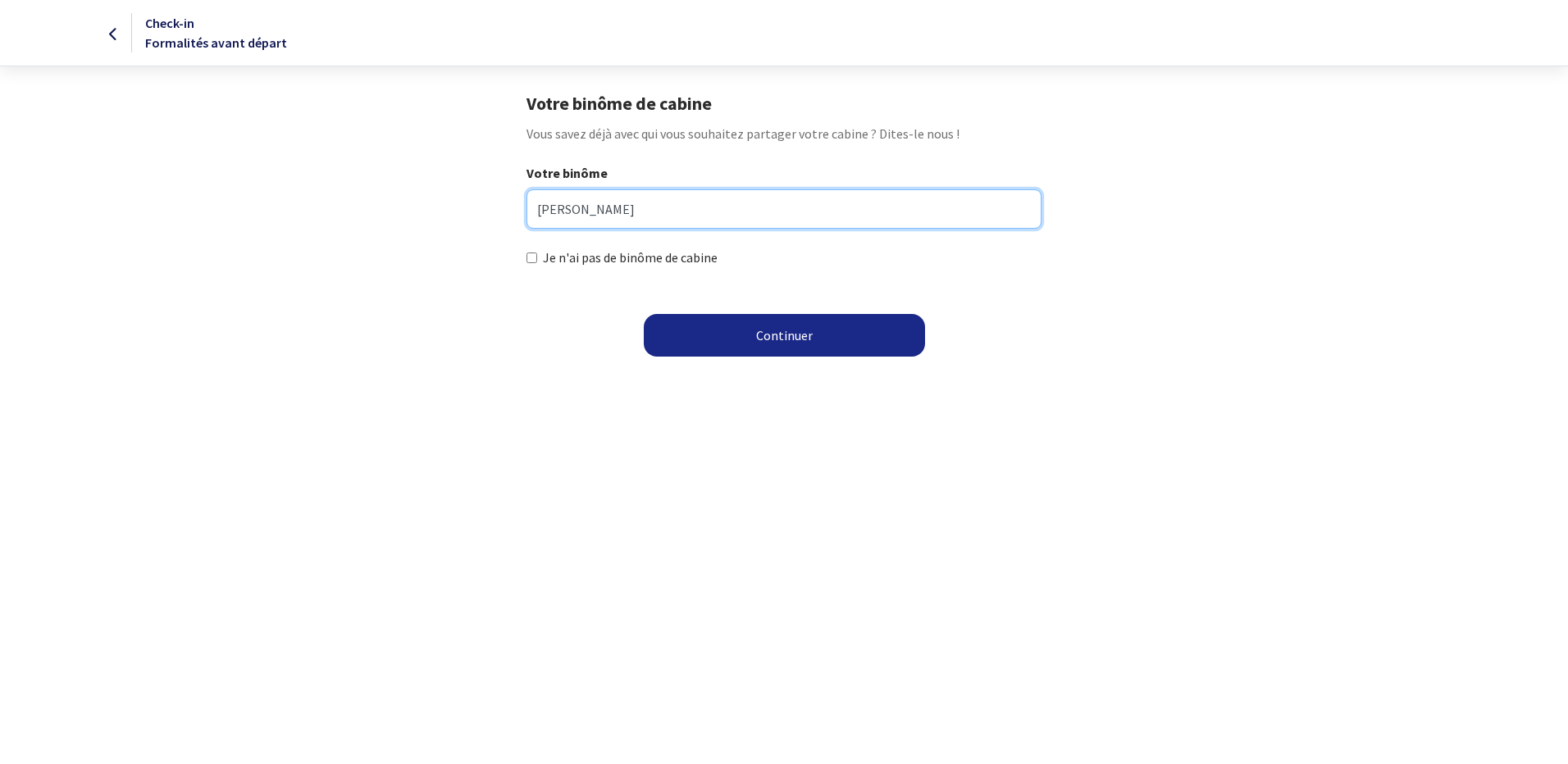
click at [551, 212] on input "jea pierre fernandez" at bounding box center [784, 209] width 514 height 39
type input "jean pierre fernandez"
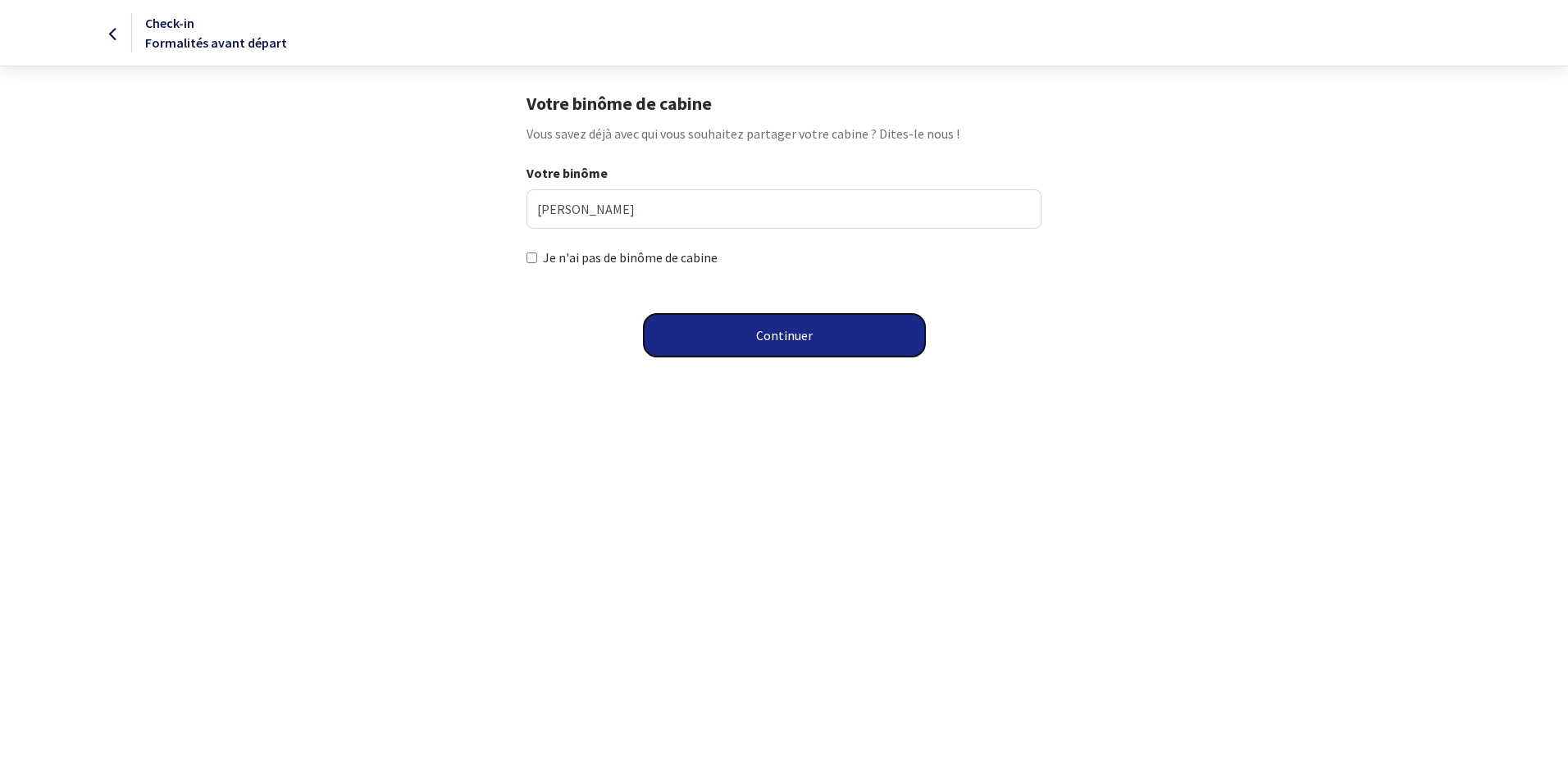
click at [774, 337] on button "Continuer" at bounding box center [784, 335] width 282 height 42
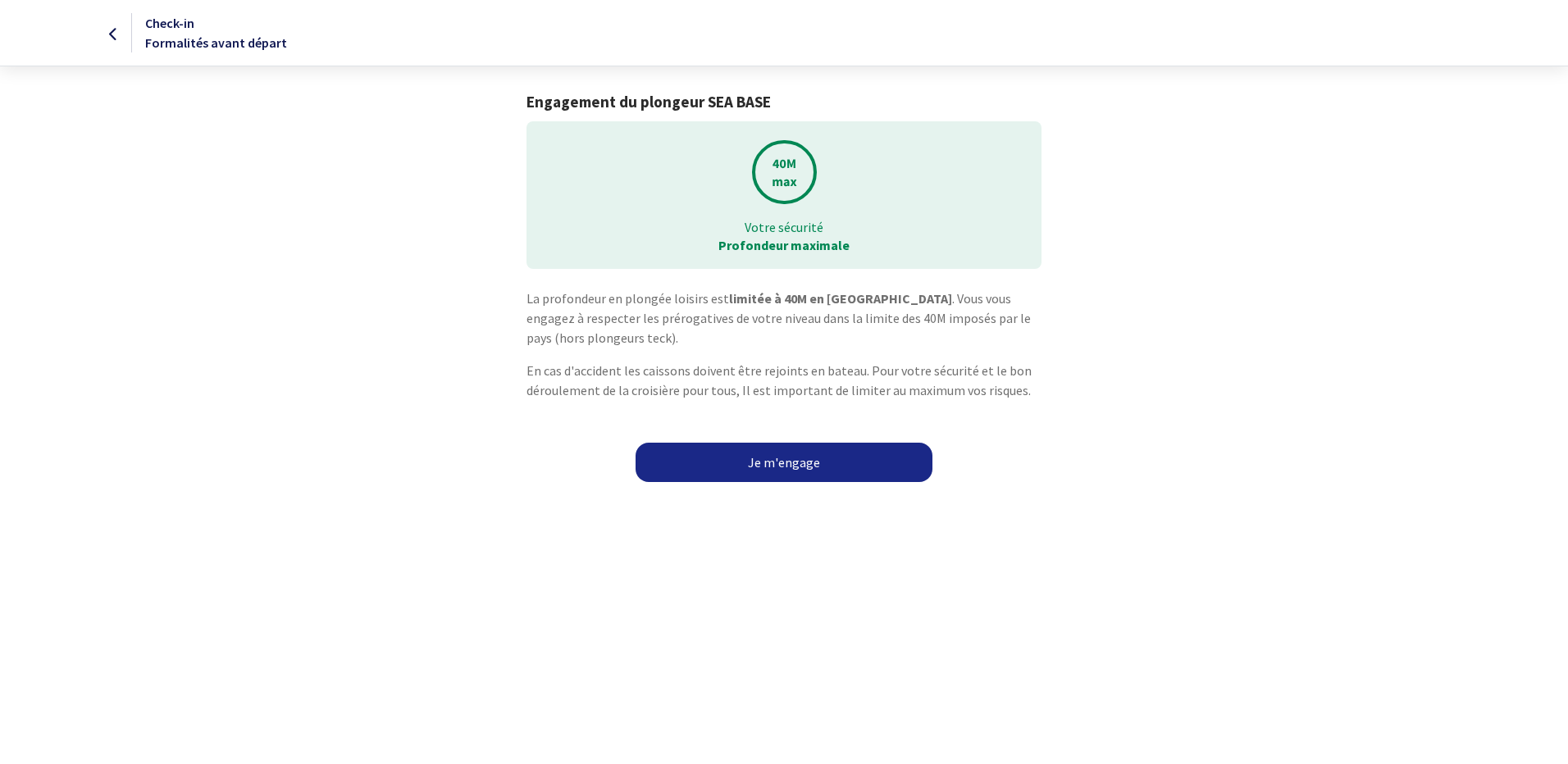
click at [775, 460] on link "Je m'engage" at bounding box center [784, 462] width 297 height 39
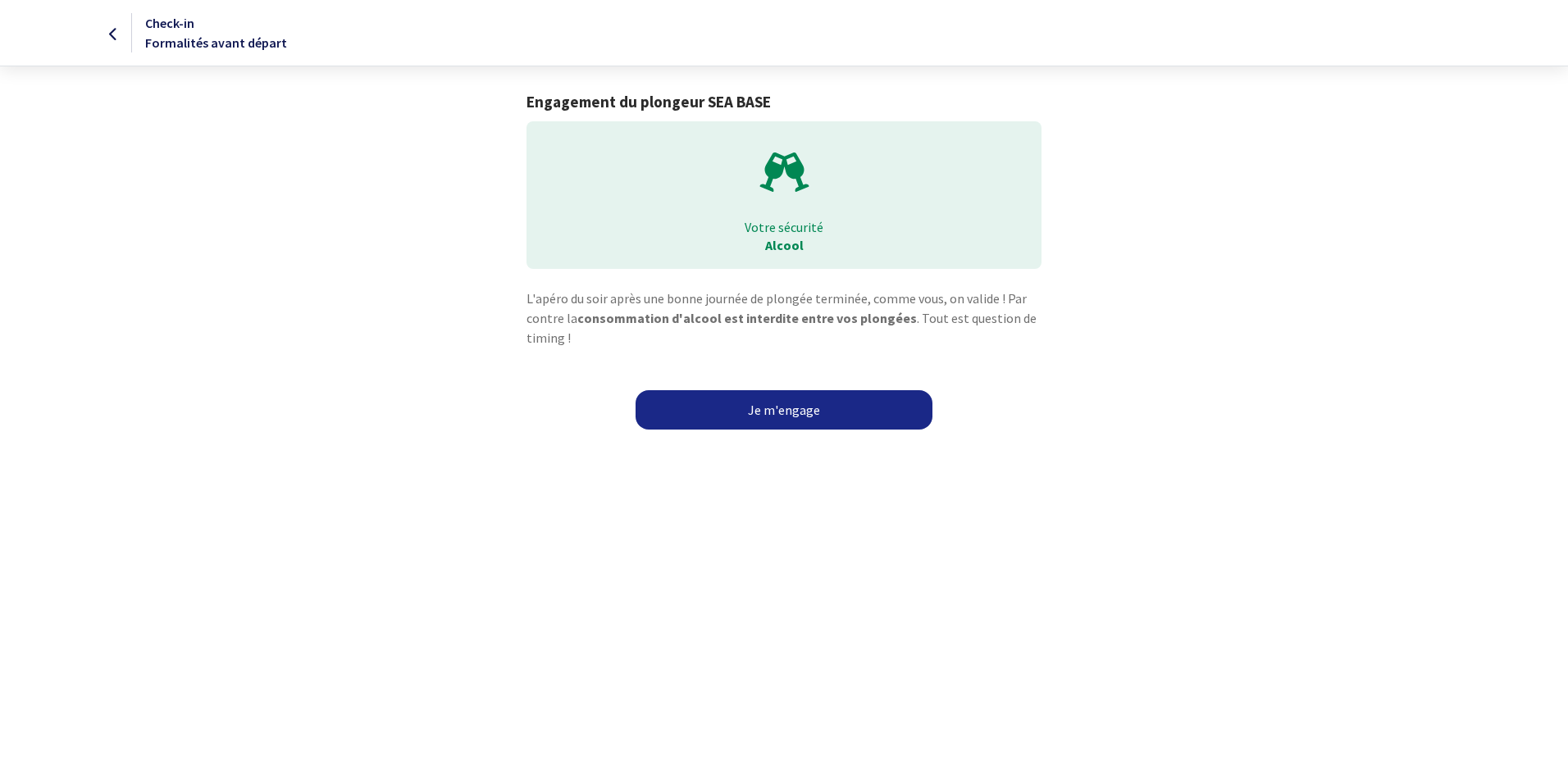
click at [815, 407] on link "Je m'engage" at bounding box center [784, 410] width 297 height 39
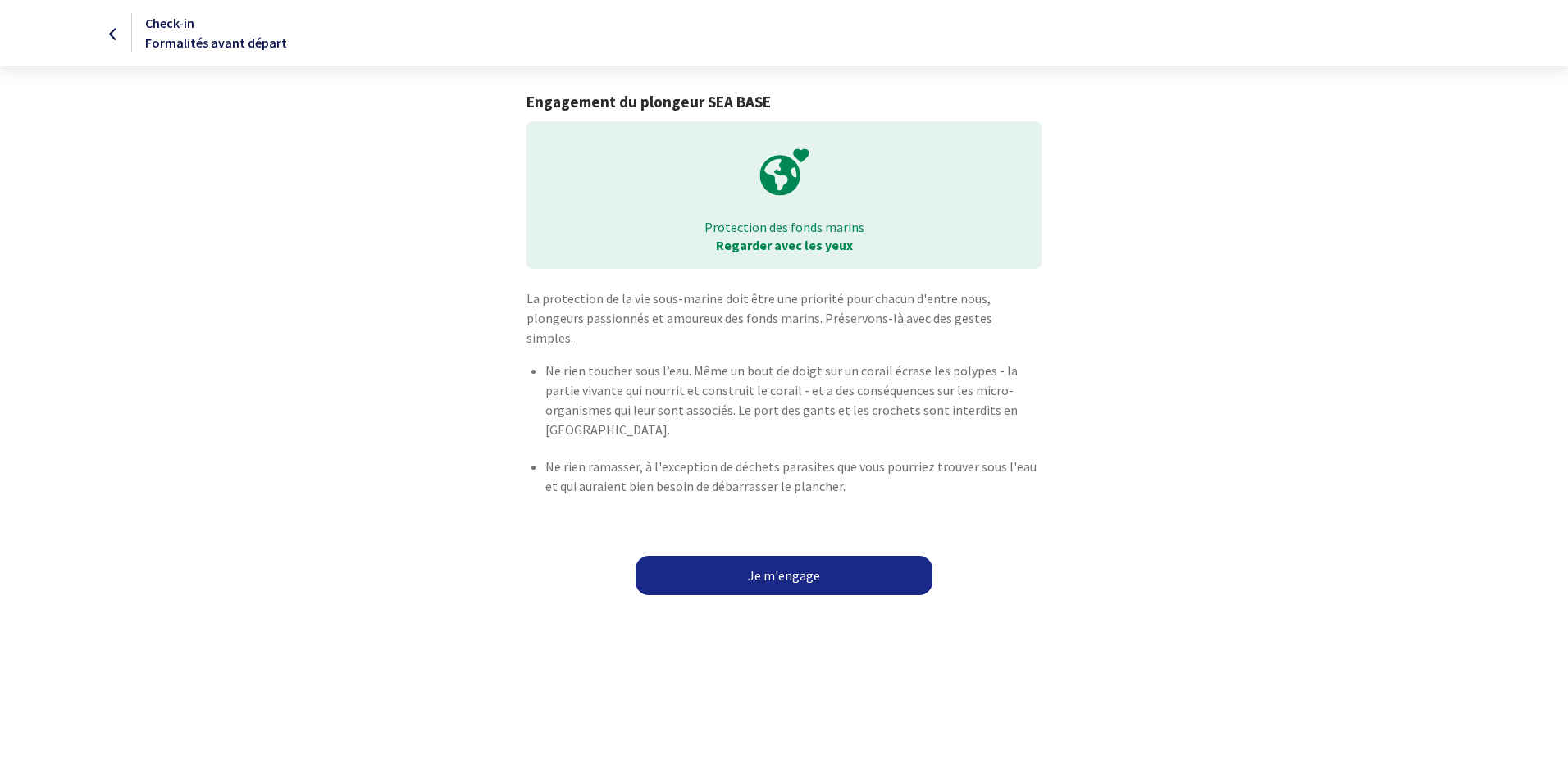
click at [789, 569] on link "Je m'engage" at bounding box center [784, 576] width 297 height 39
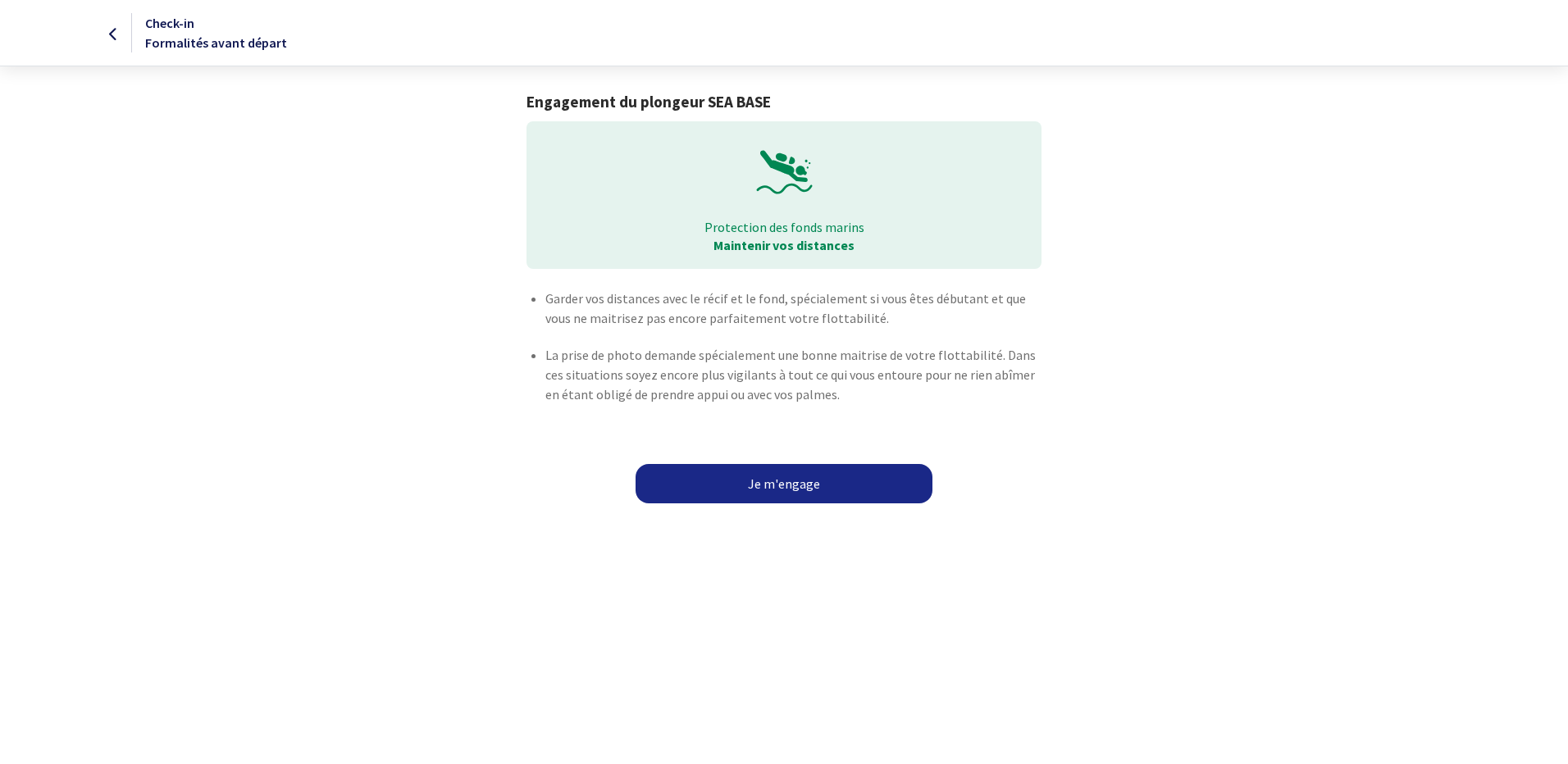
click at [825, 491] on link "Je m'engage" at bounding box center [784, 483] width 297 height 39
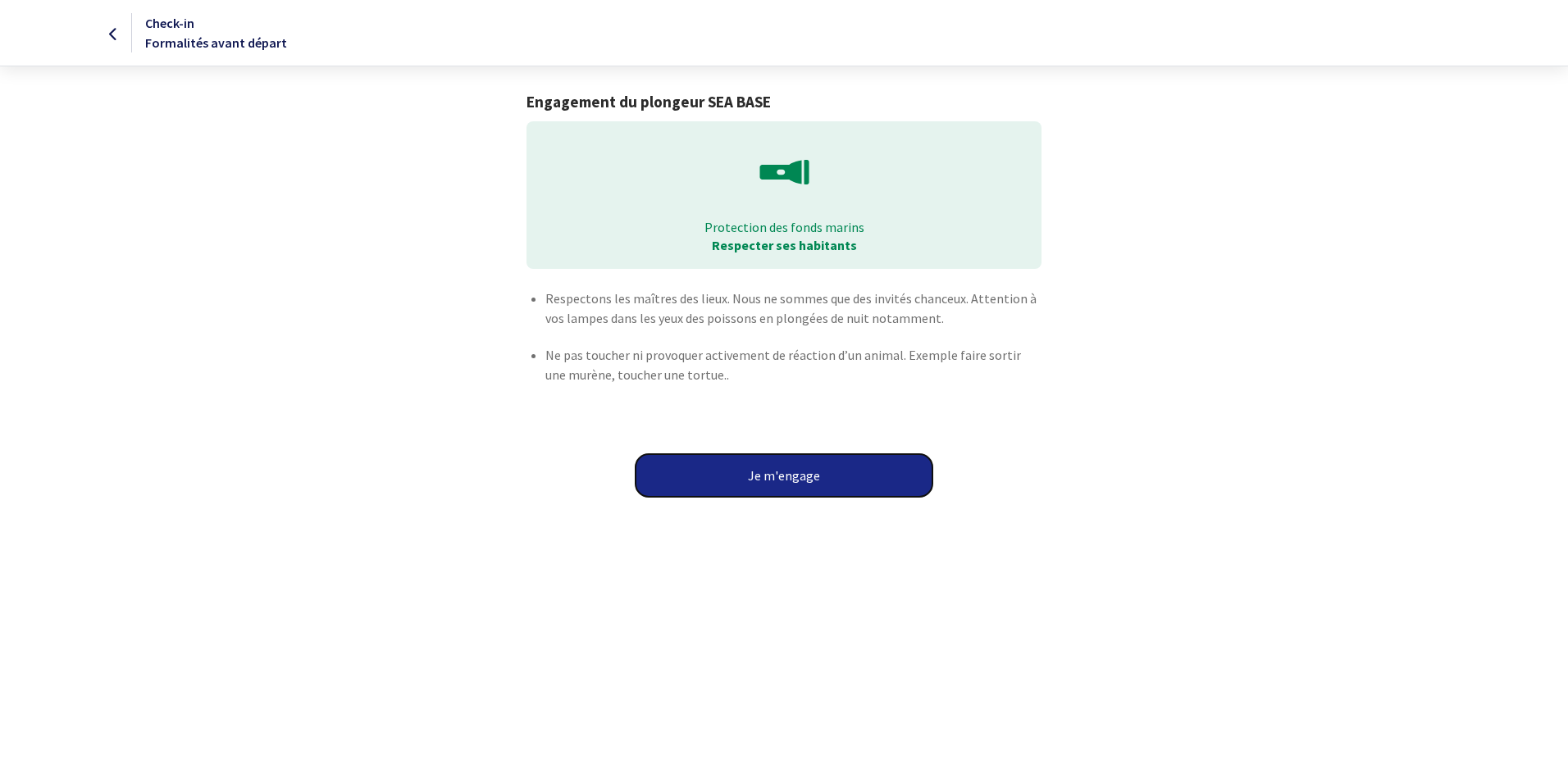
click at [825, 491] on button "Je m'engage" at bounding box center [784, 476] width 297 height 42
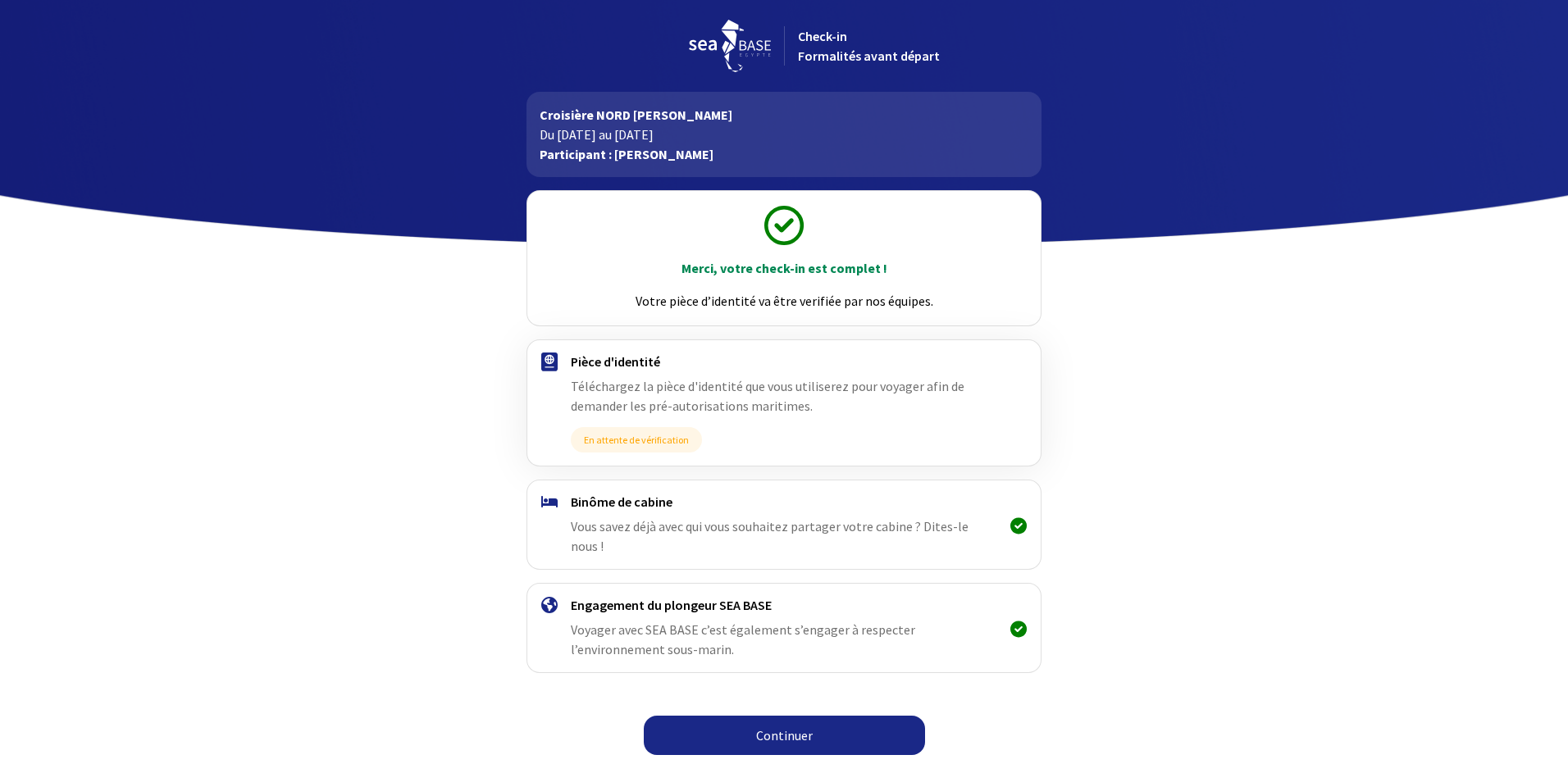
click at [776, 720] on link "Continuer" at bounding box center [784, 735] width 282 height 39
